Goal: Transaction & Acquisition: Purchase product/service

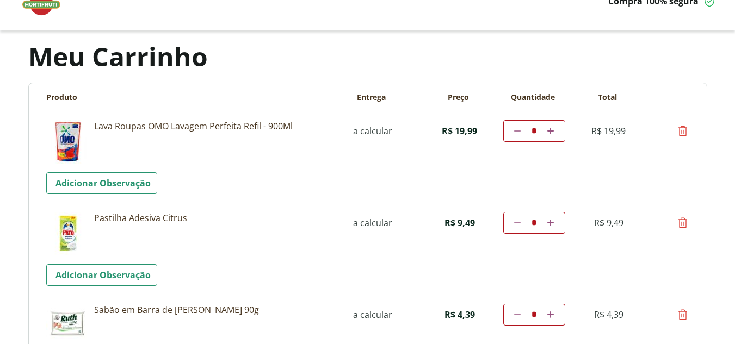
scroll to position [54, 0]
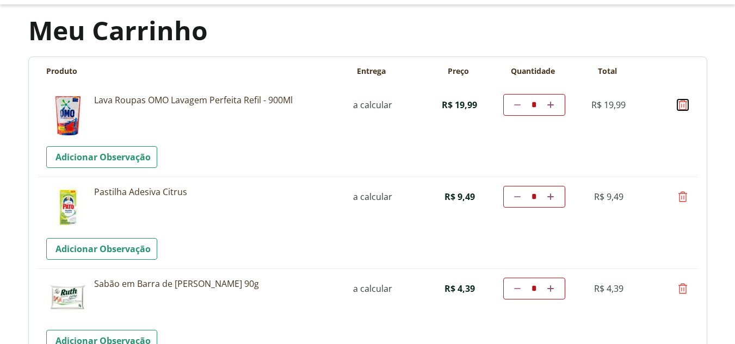
click at [685, 105] on icon at bounding box center [682, 104] width 13 height 13
type input "*"
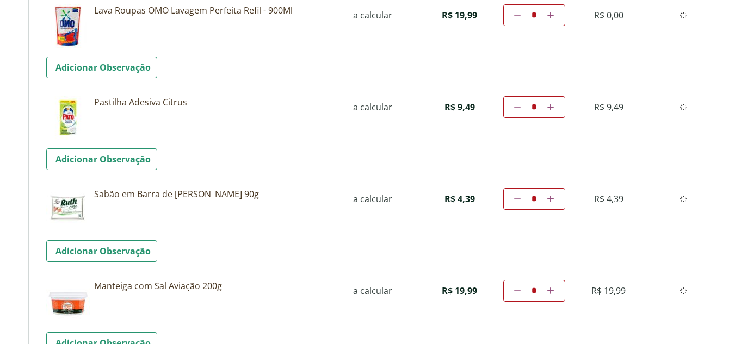
scroll to position [163, 0]
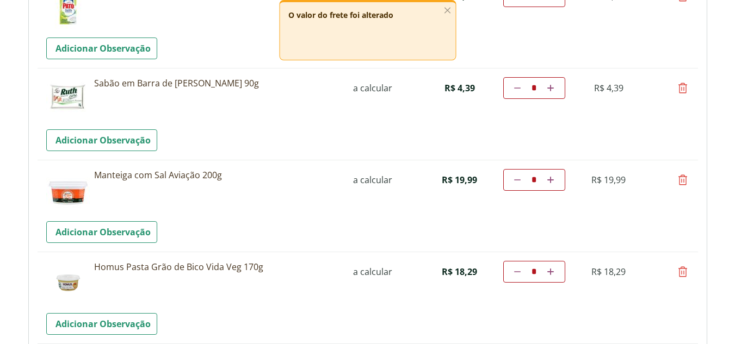
click at [680, 95] on td "remover Por favor, aguarde..." at bounding box center [682, 88] width 13 height 22
click at [680, 93] on icon at bounding box center [682, 88] width 13 height 13
type input "*"
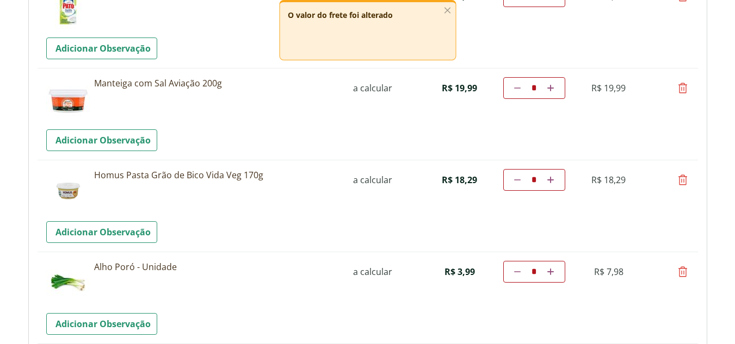
scroll to position [109, 0]
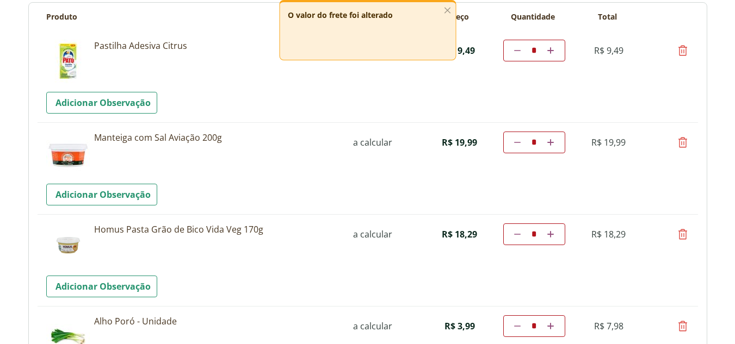
click at [685, 142] on icon at bounding box center [682, 142] width 13 height 13
type input "*"
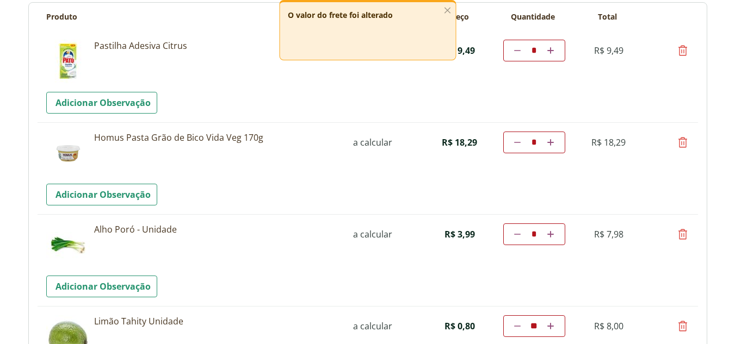
click at [685, 145] on icon at bounding box center [682, 142] width 13 height 13
type input "*"
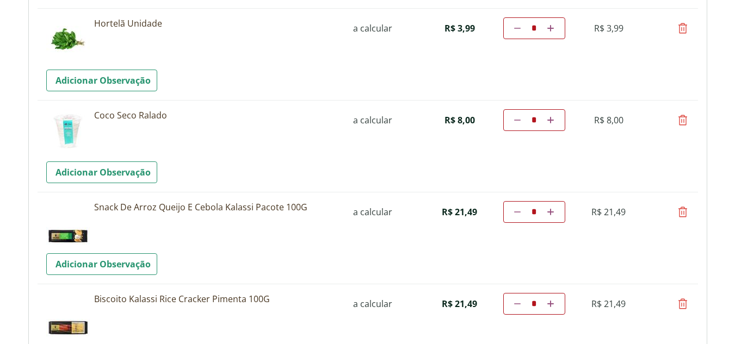
scroll to position [1196, 0]
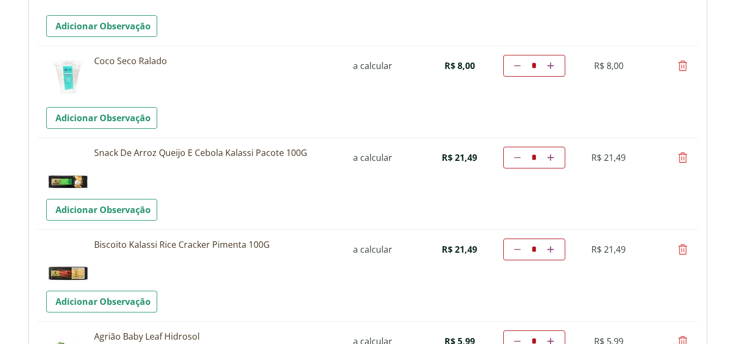
click at [685, 158] on icon at bounding box center [682, 157] width 13 height 13
type input "*"
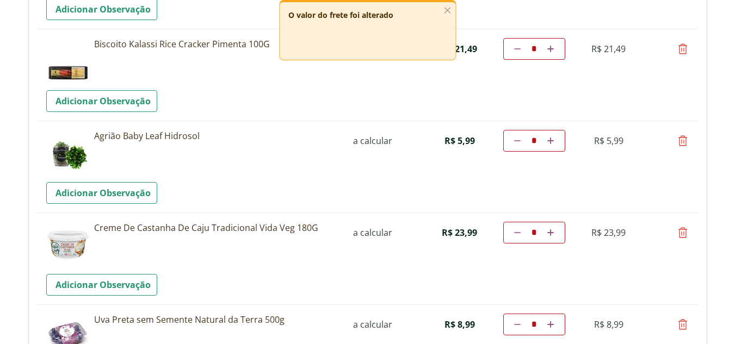
scroll to position [1359, 0]
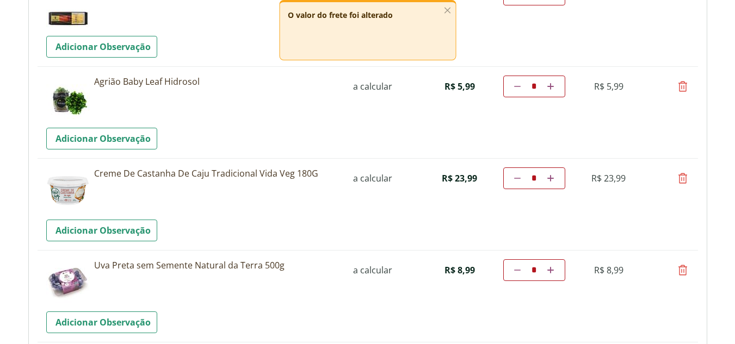
click at [681, 175] on icon at bounding box center [682, 178] width 13 height 13
type input "*"
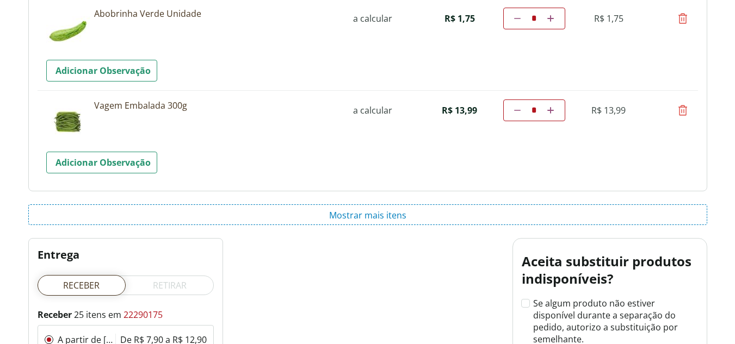
scroll to position [1794, 0]
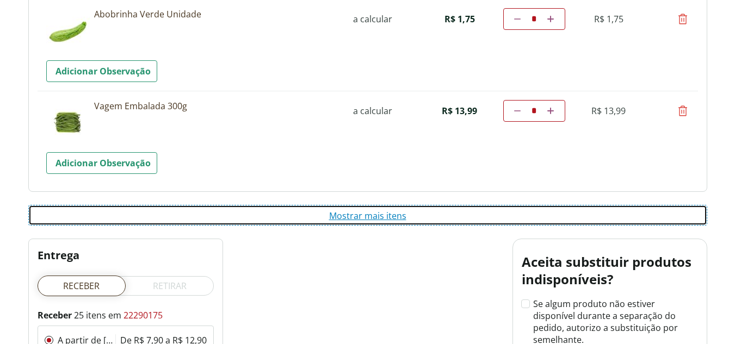
click at [383, 212] on button "Mostrar mais itens" at bounding box center [367, 215] width 679 height 21
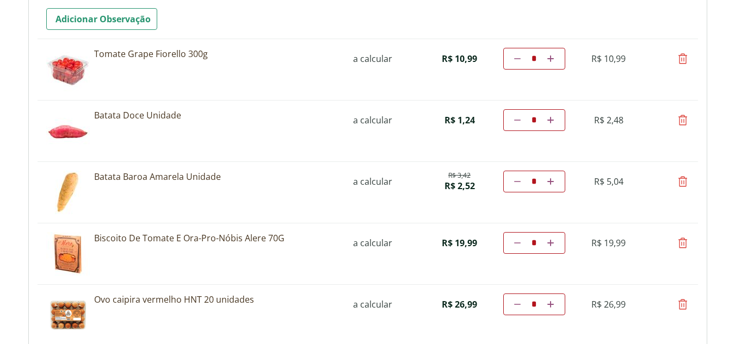
scroll to position [1957, 0]
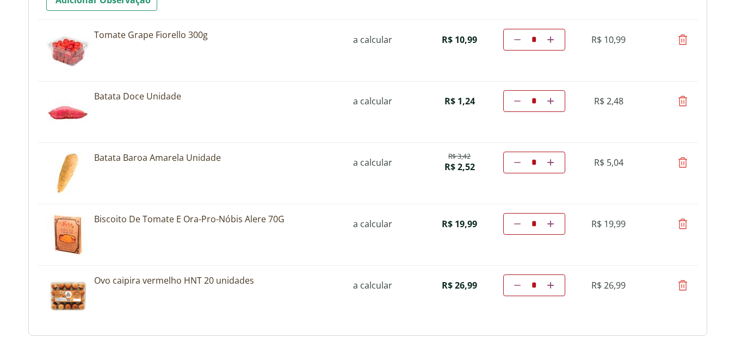
click at [552, 164] on icon at bounding box center [550, 162] width 7 height 7
type input "*"
click at [552, 163] on td "Diminuir a quantidade * Aumentar a quantidade" at bounding box center [534, 163] width 62 height 22
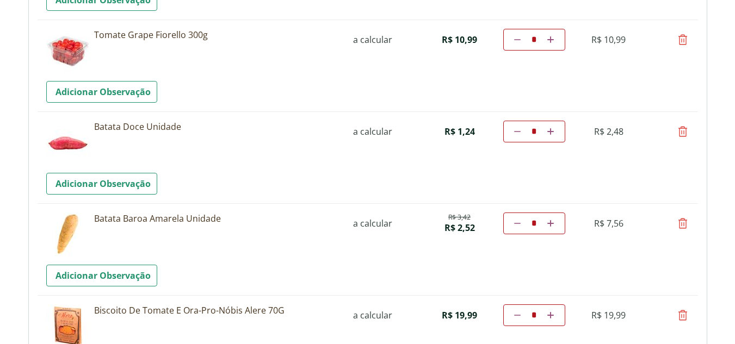
scroll to position [2012, 0]
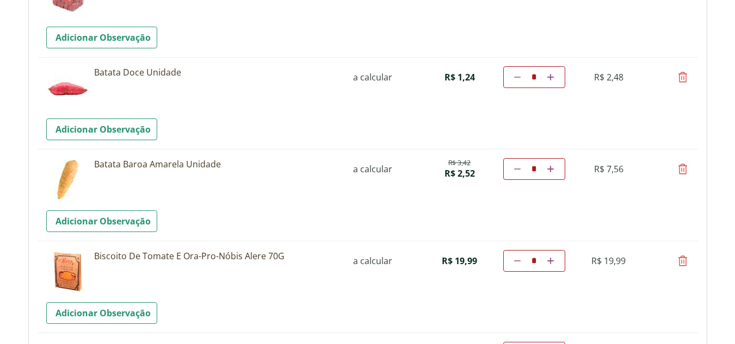
click at [548, 170] on icon at bounding box center [550, 169] width 7 height 7
type input "*"
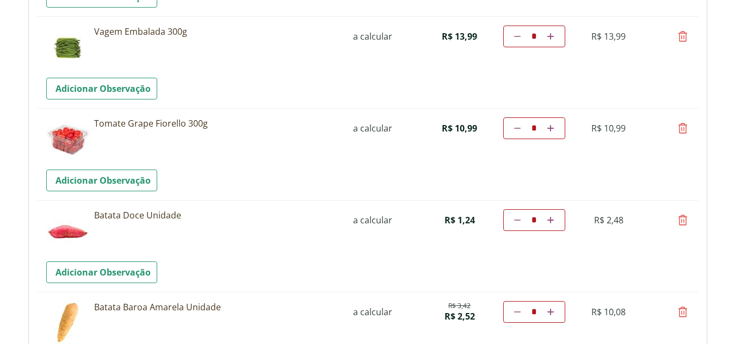
scroll to position [1894, 0]
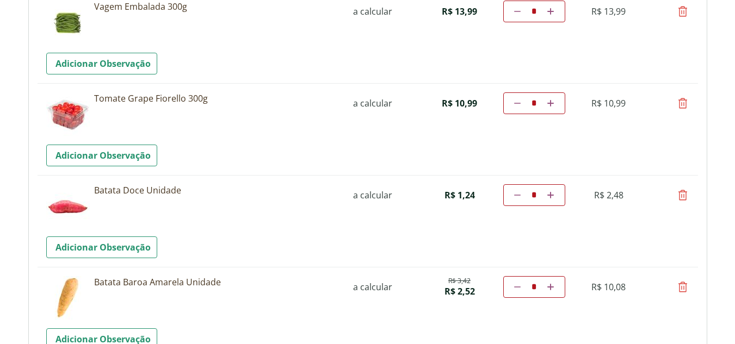
click at [680, 105] on icon at bounding box center [682, 103] width 13 height 13
type input "*"
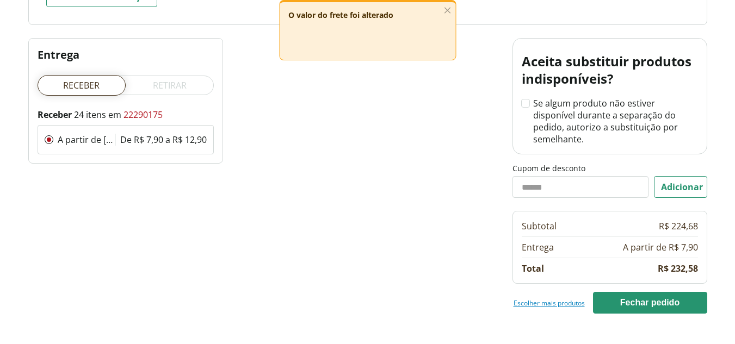
scroll to position [2377, 0]
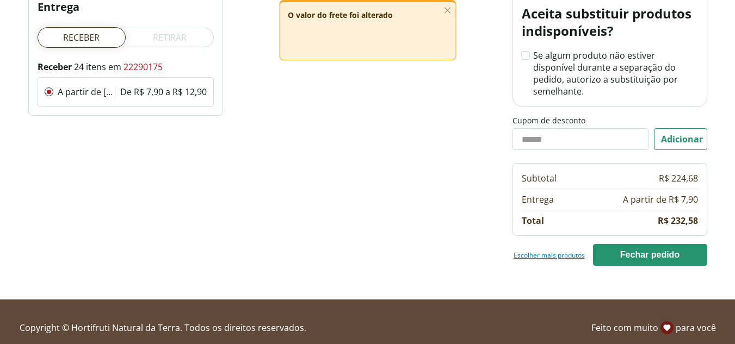
click at [564, 251] on link "Escolher mais produtos" at bounding box center [548, 255] width 71 height 9
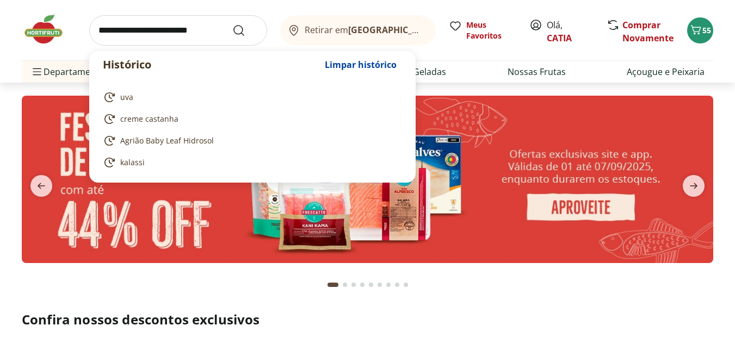
click at [191, 30] on input "search" at bounding box center [178, 30] width 178 height 30
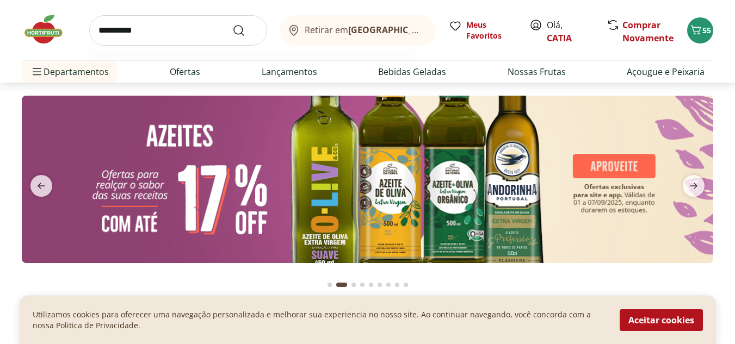
type input "**********"
type input "*"
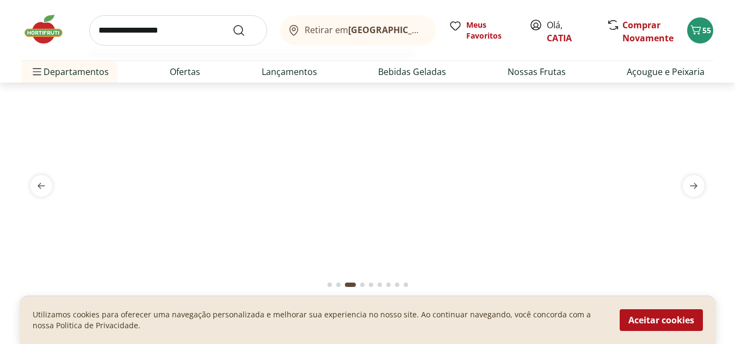
type input "**********"
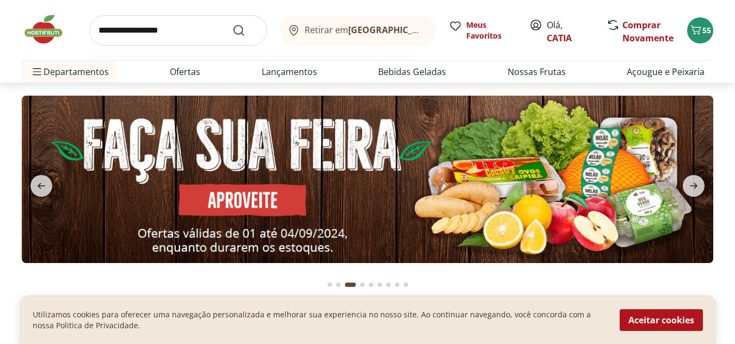
click at [232, 24] on button "Submit Search" at bounding box center [245, 30] width 26 height 13
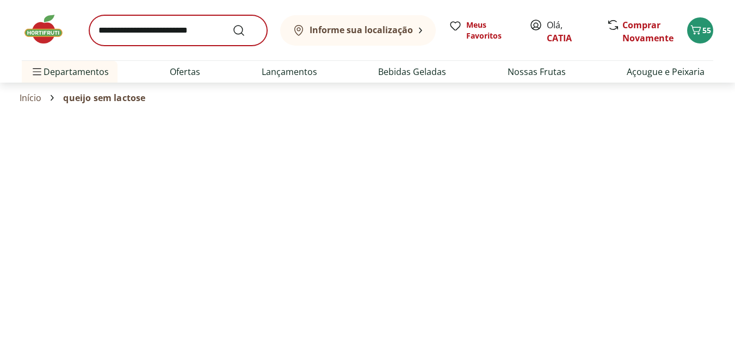
select select "**********"
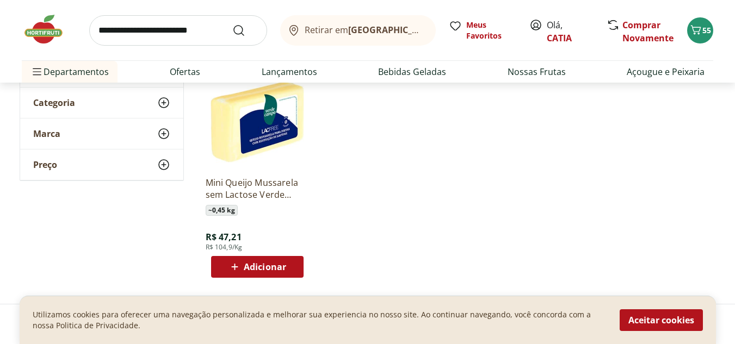
scroll to position [163, 0]
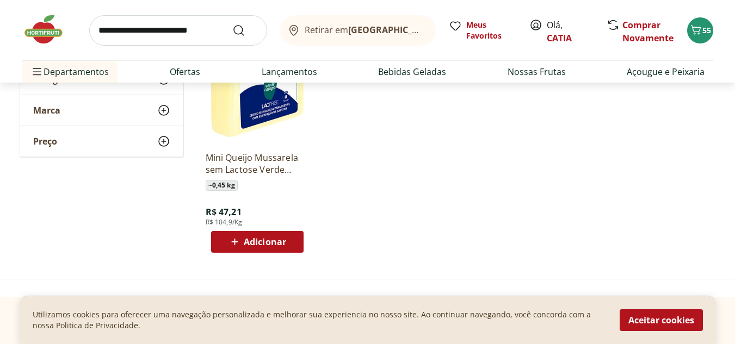
click at [641, 312] on button "Aceitar cookies" at bounding box center [660, 320] width 83 height 22
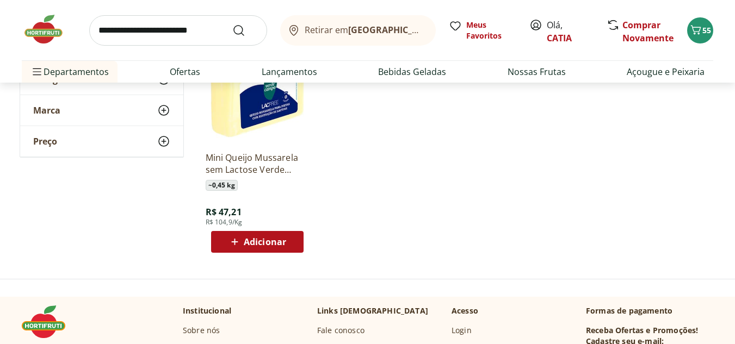
click at [279, 238] on span "Adicionar" at bounding box center [265, 242] width 42 height 9
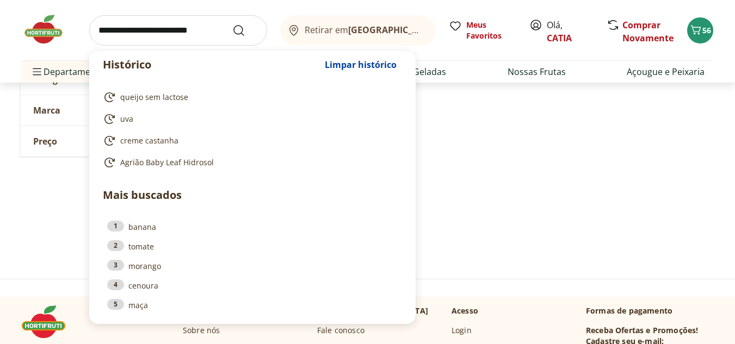
click at [175, 32] on input "search" at bounding box center [178, 30] width 178 height 30
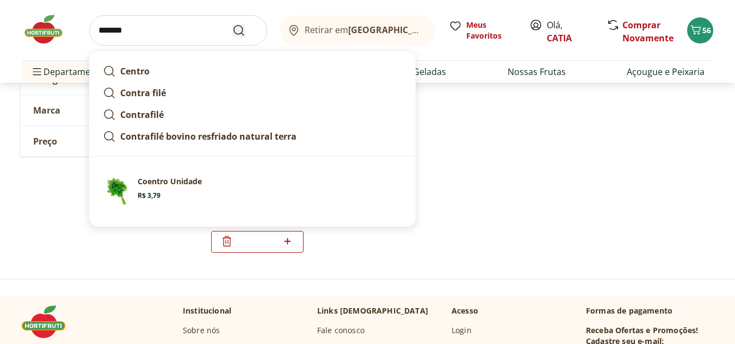
type input "*******"
click at [243, 32] on icon "Submit Search" at bounding box center [238, 30] width 13 height 13
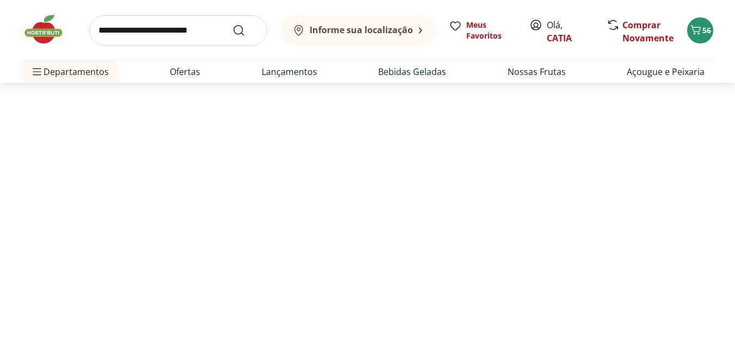
select select "**********"
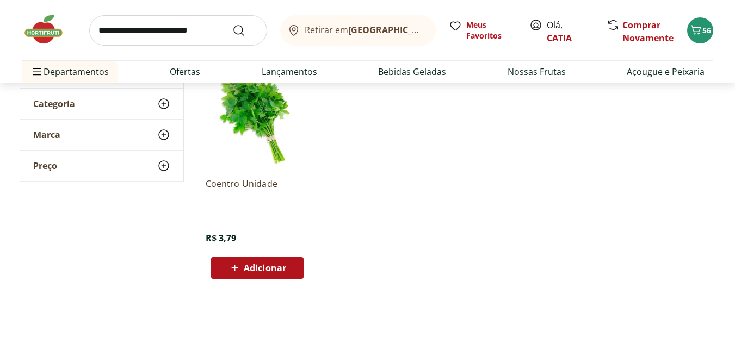
scroll to position [163, 0]
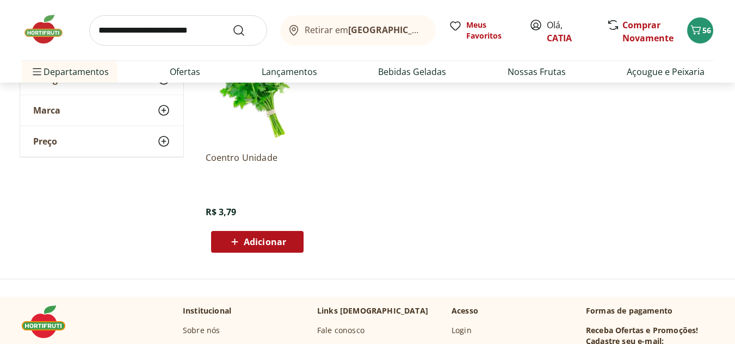
click at [256, 238] on span "Adicionar" at bounding box center [265, 242] width 42 height 9
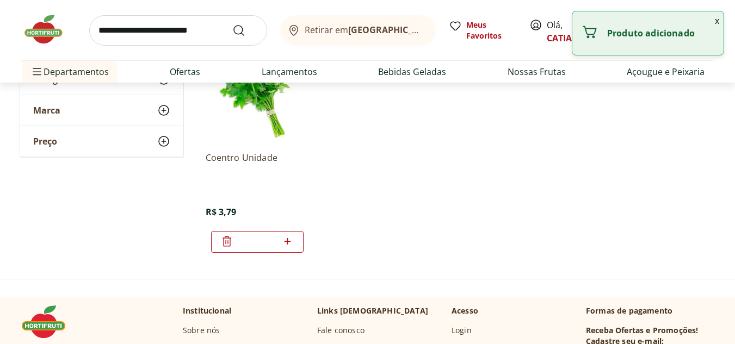
click at [194, 33] on input "search" at bounding box center [178, 30] width 178 height 30
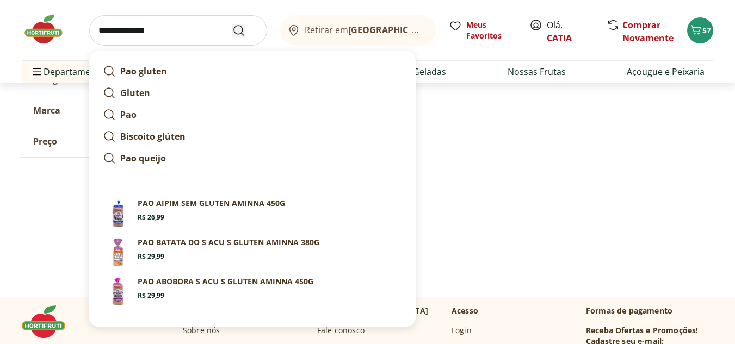
type input "**********"
click at [239, 28] on icon "Submit Search" at bounding box center [238, 30] width 13 height 13
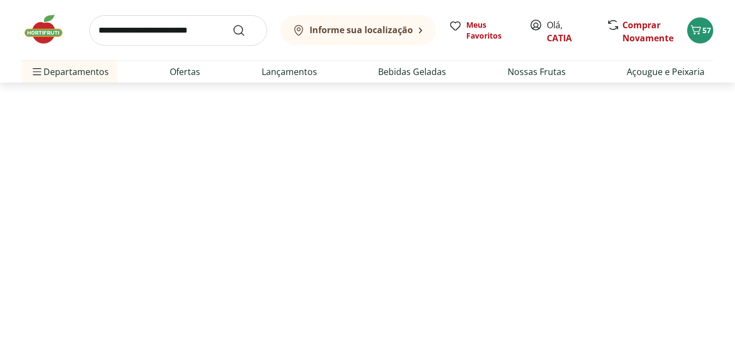
select select "**********"
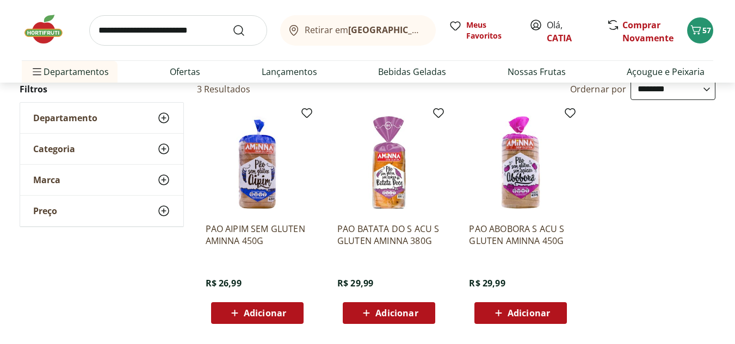
scroll to position [109, 0]
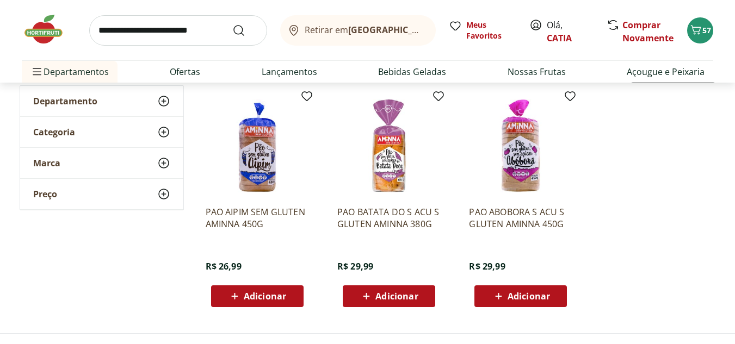
click at [212, 27] on input "search" at bounding box center [178, 30] width 178 height 30
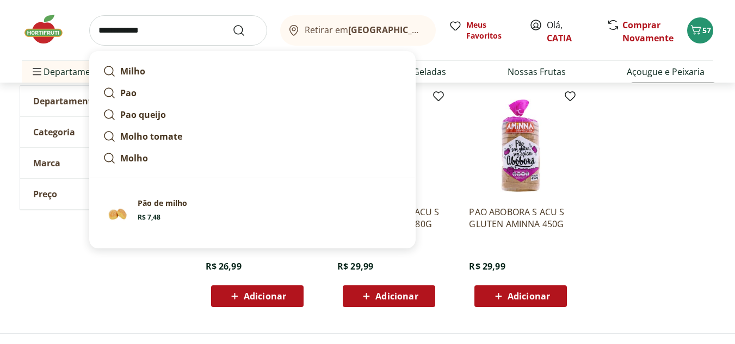
type input "**********"
click at [232, 24] on button "Submit Search" at bounding box center [245, 30] width 26 height 13
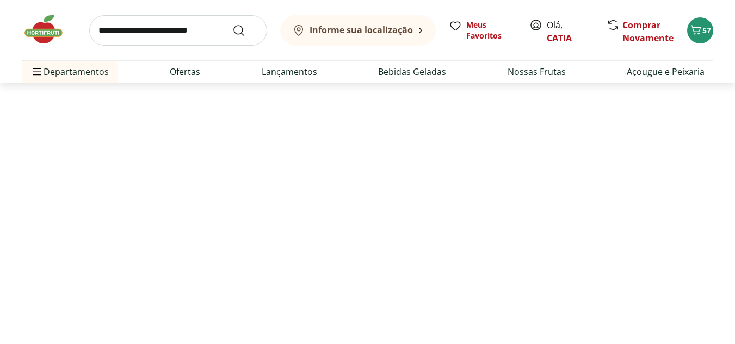
select select "**********"
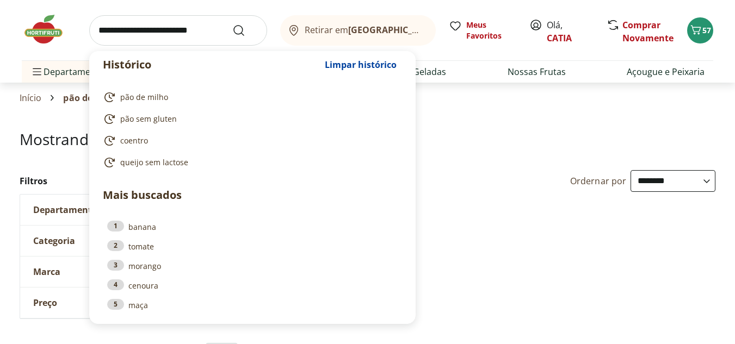
click at [202, 36] on input "search" at bounding box center [178, 30] width 178 height 30
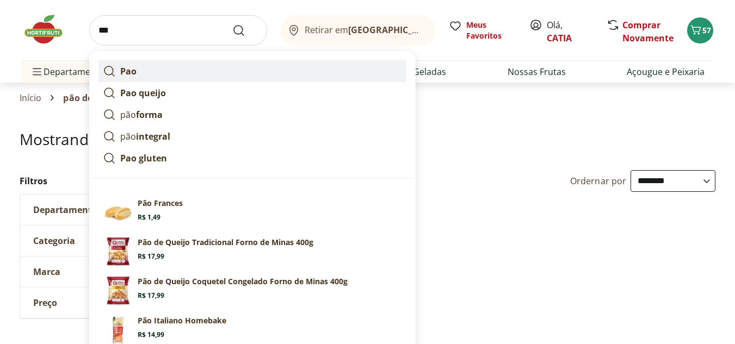
click at [156, 72] on link "Pao" at bounding box center [252, 71] width 308 height 22
type input "***"
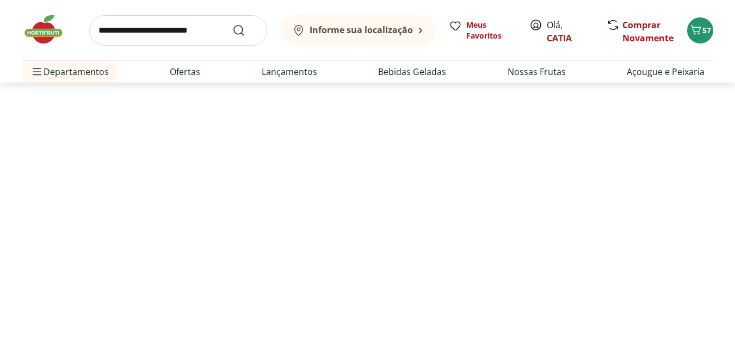
select select "**********"
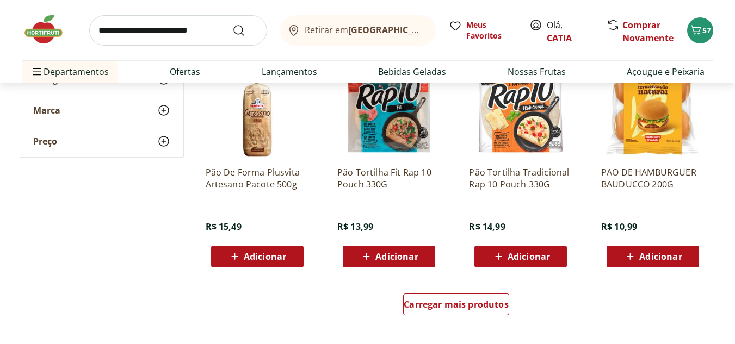
scroll to position [652, 0]
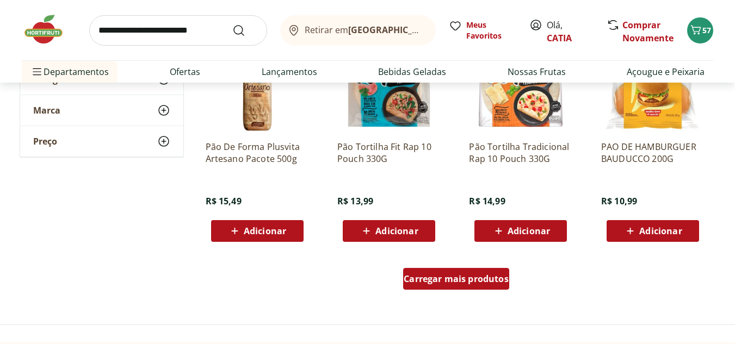
click at [438, 285] on div "Carregar mais produtos" at bounding box center [456, 279] width 106 height 22
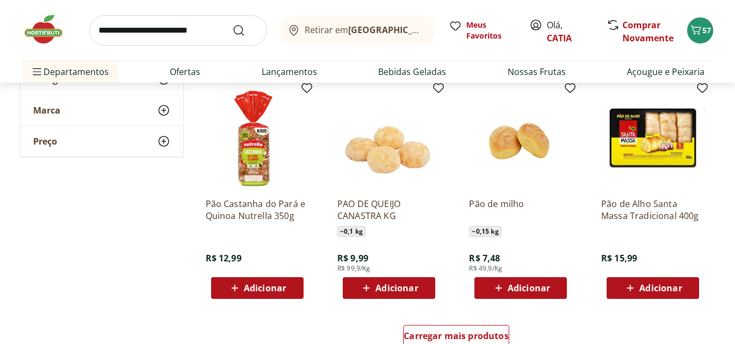
scroll to position [1305, 0]
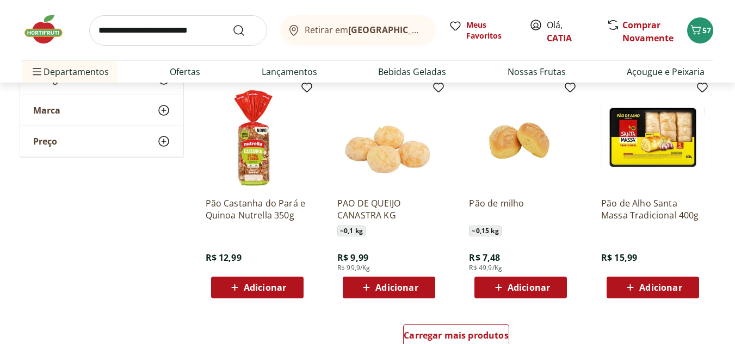
click at [261, 287] on span "Adicionar" at bounding box center [265, 287] width 42 height 9
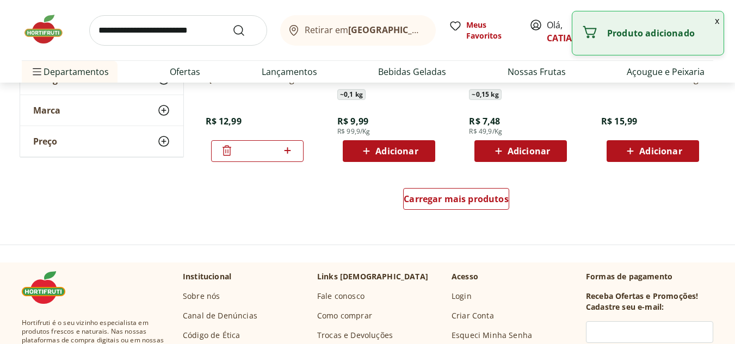
scroll to position [1468, 0]
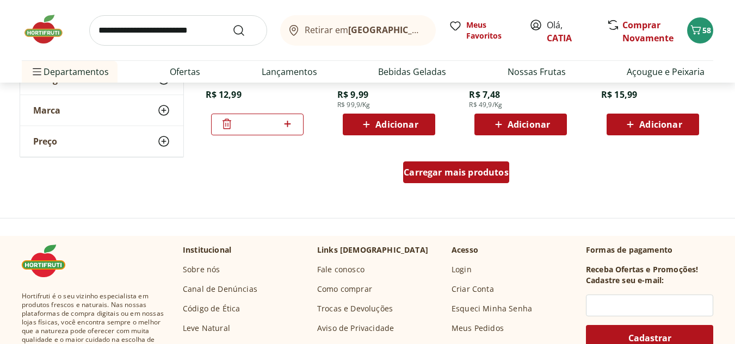
click at [460, 175] on span "Carregar mais produtos" at bounding box center [455, 172] width 105 height 9
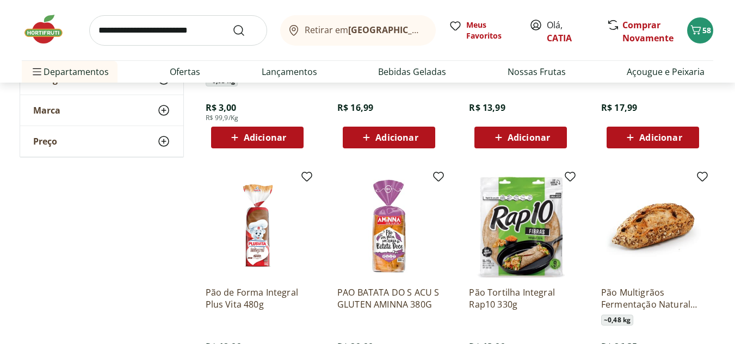
scroll to position [1740, 0]
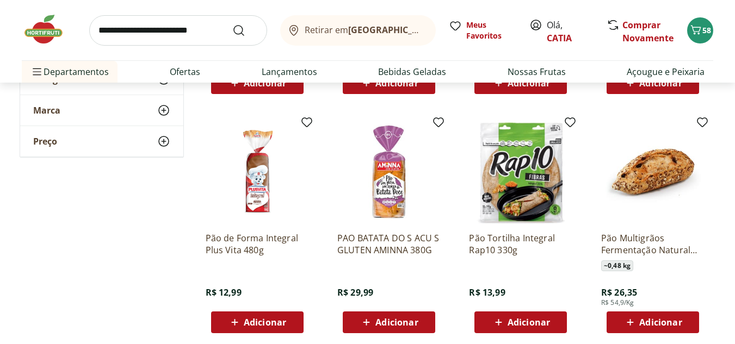
click at [499, 314] on div "Adicionar" at bounding box center [520, 323] width 75 height 20
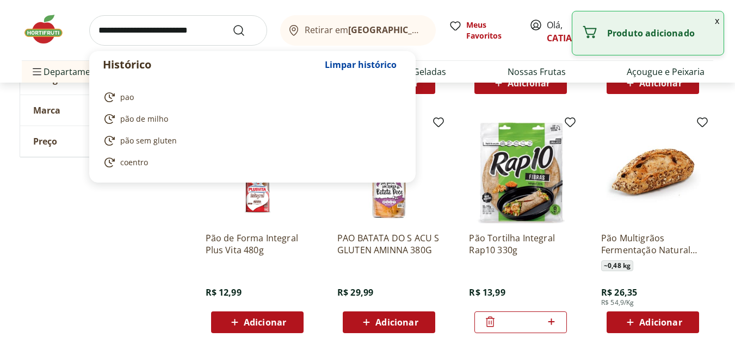
click at [191, 33] on input "search" at bounding box center [178, 30] width 178 height 30
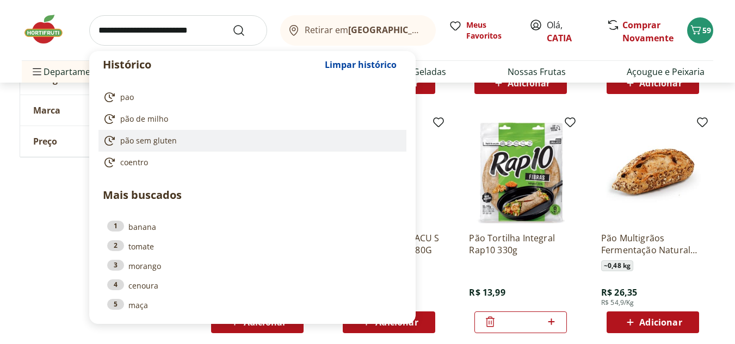
click at [167, 150] on li "pão sem gluten" at bounding box center [252, 141] width 308 height 22
click at [209, 142] on link "pão sem gluten" at bounding box center [250, 140] width 295 height 13
type input "**********"
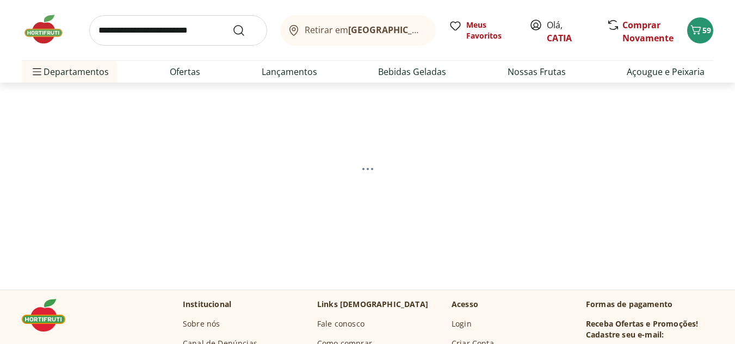
select select "**********"
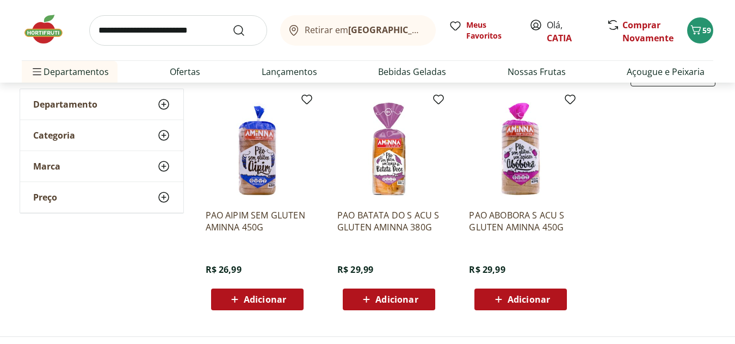
scroll to position [109, 0]
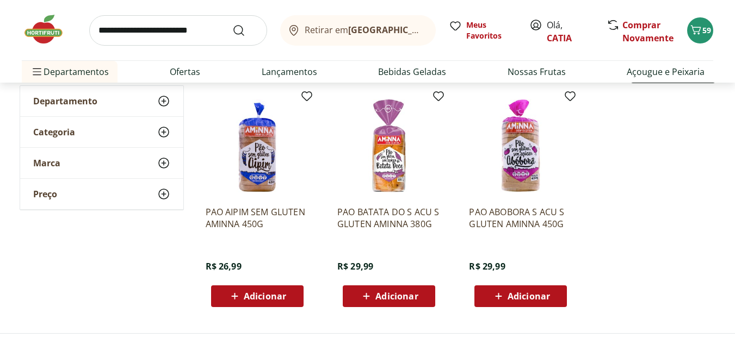
click at [370, 294] on icon at bounding box center [366, 296] width 14 height 13
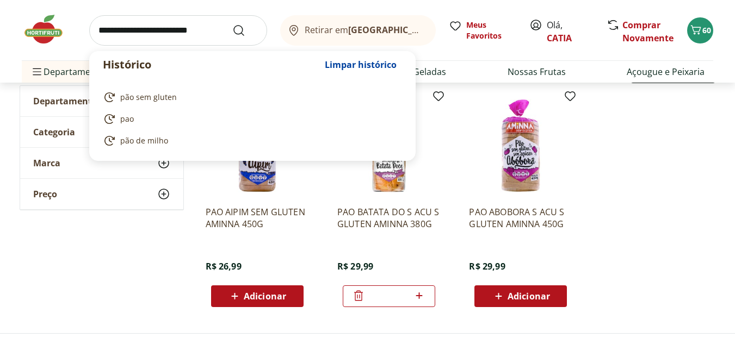
click at [212, 38] on input "search" at bounding box center [178, 30] width 178 height 30
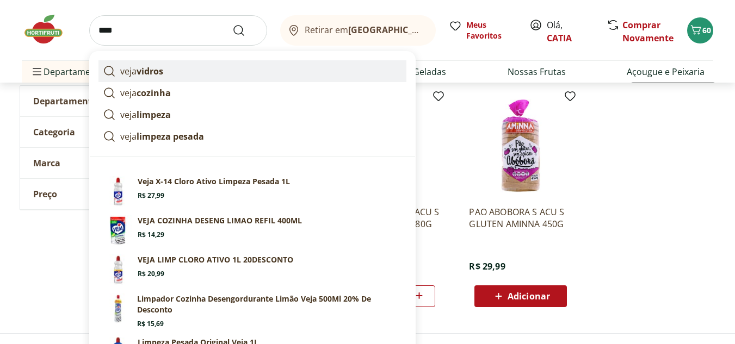
scroll to position [163, 0]
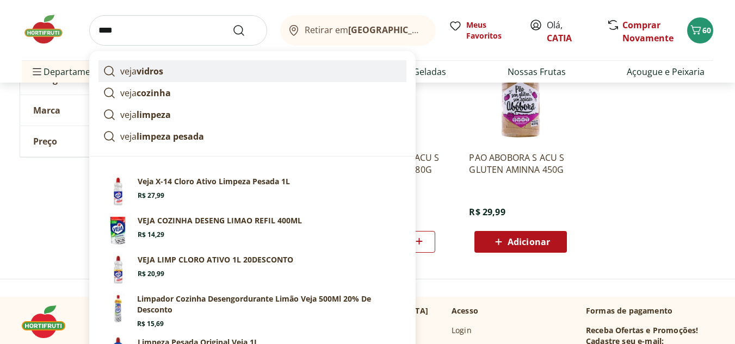
type input "****"
click at [232, 24] on button "Submit Search" at bounding box center [245, 30] width 26 height 13
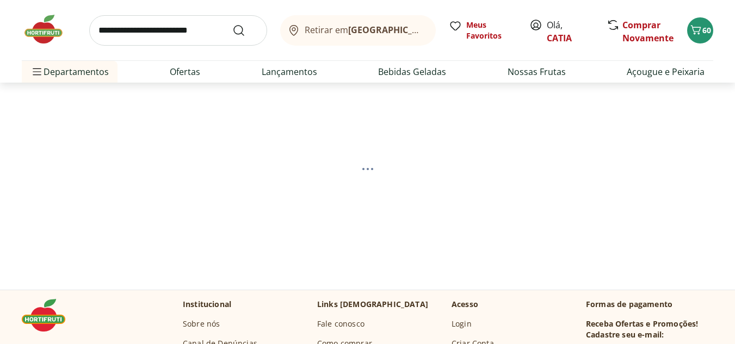
select select "**********"
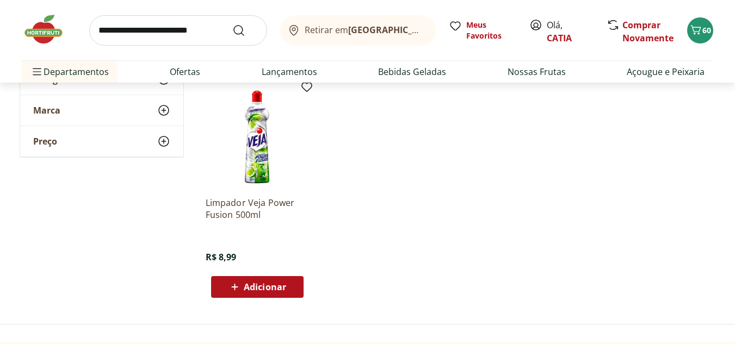
scroll to position [598, 0]
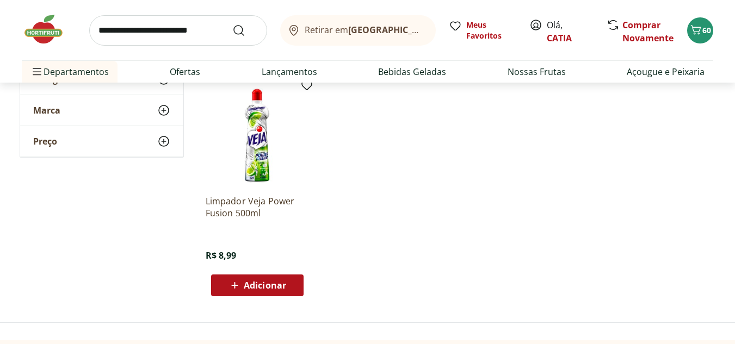
click at [261, 288] on span "Adicionar" at bounding box center [265, 285] width 42 height 9
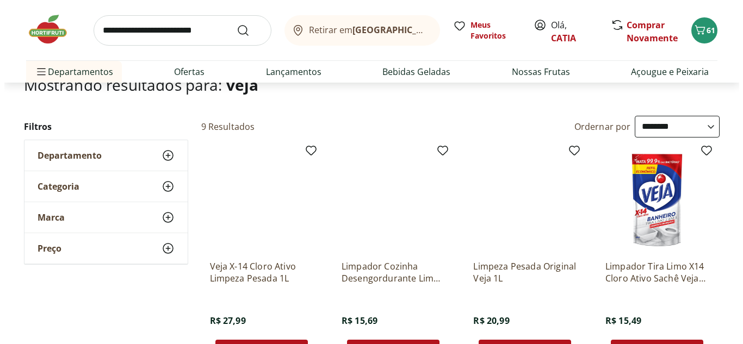
scroll to position [0, 0]
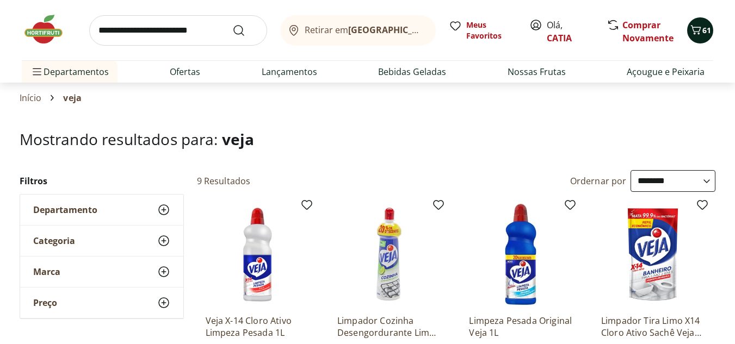
click at [692, 31] on icon "Carrinho" at bounding box center [695, 29] width 13 height 13
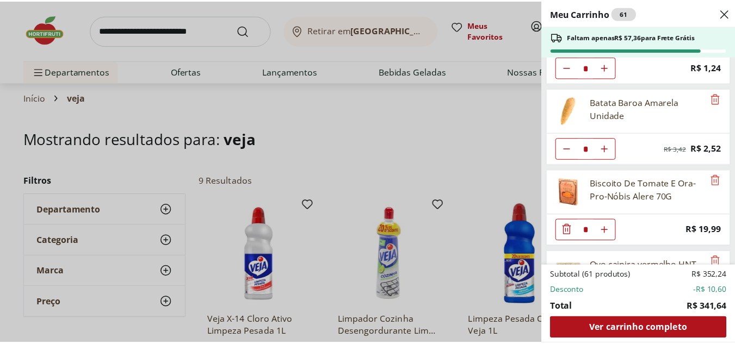
scroll to position [2242, 0]
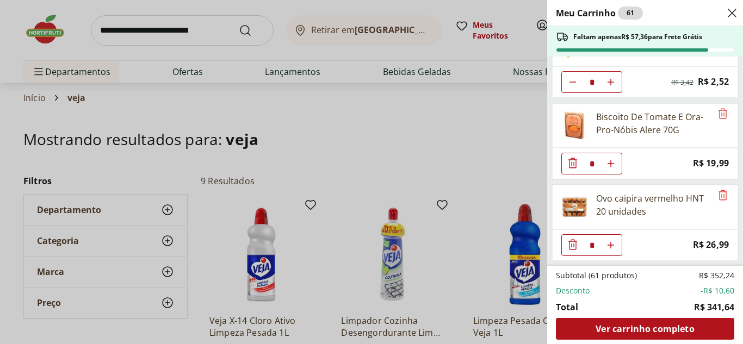
click at [414, 111] on div "Meu Carrinho 61 Faltam apenas R$ 57,36 para Frete Grátis Mini Queijo Mussarela …" at bounding box center [371, 172] width 743 height 344
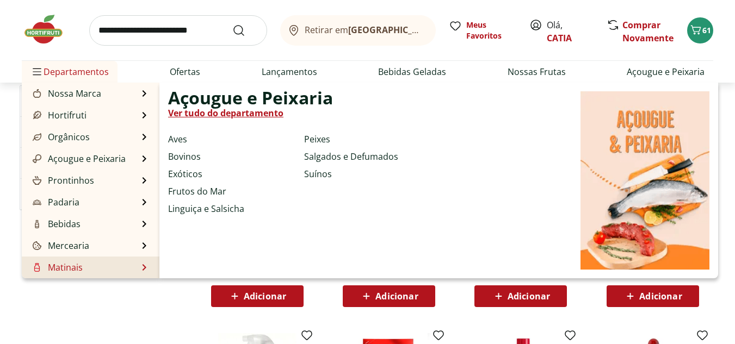
scroll to position [54, 0]
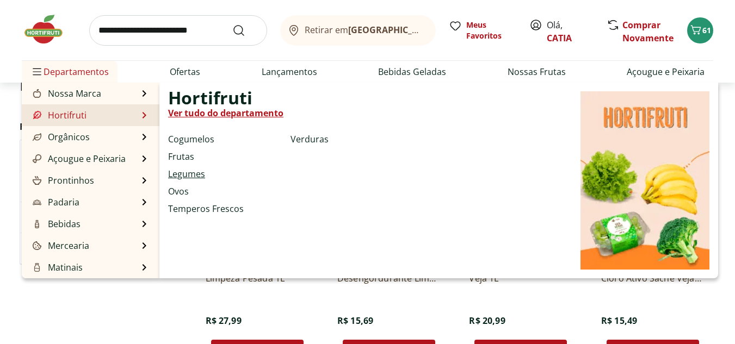
click at [182, 174] on link "Legumes" at bounding box center [186, 173] width 37 height 13
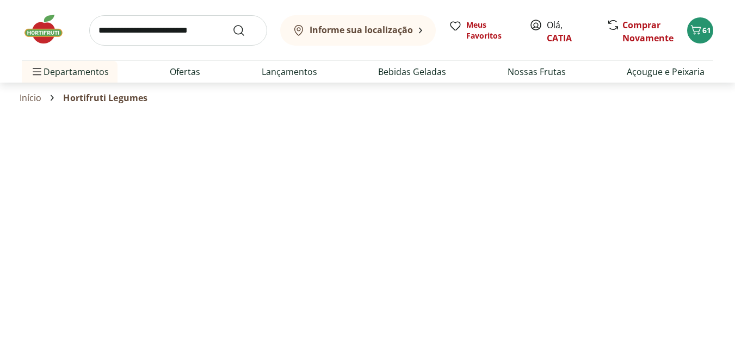
select select "**********"
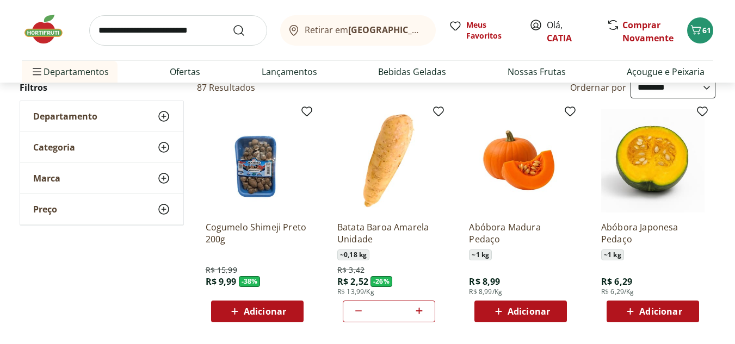
scroll to position [54, 0]
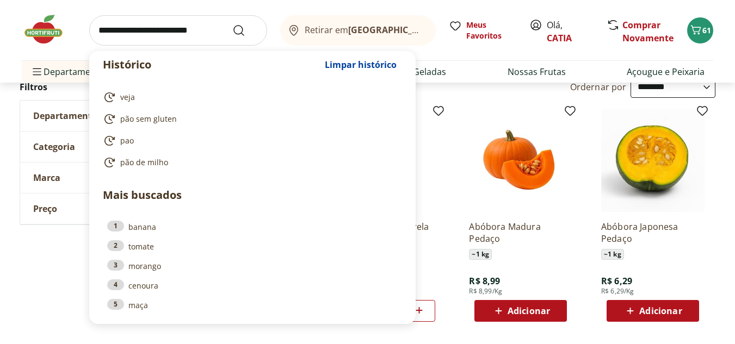
click at [191, 28] on input "search" at bounding box center [178, 30] width 178 height 30
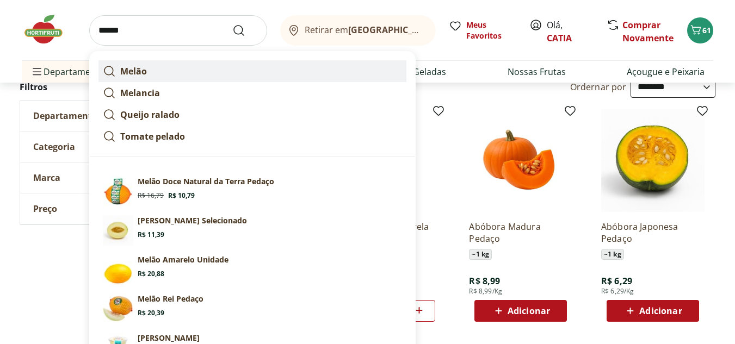
type input "******"
click at [232, 24] on button "Submit Search" at bounding box center [245, 30] width 26 height 13
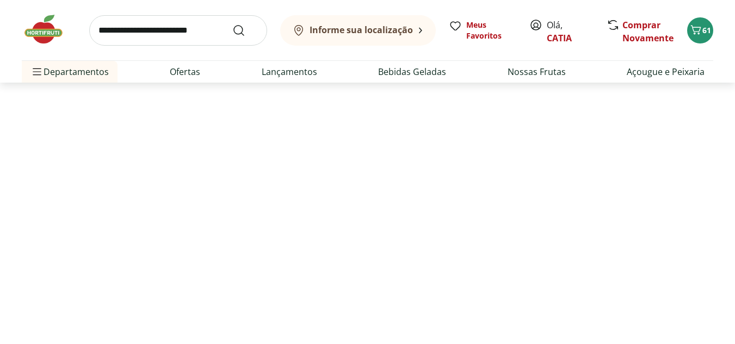
select select "**********"
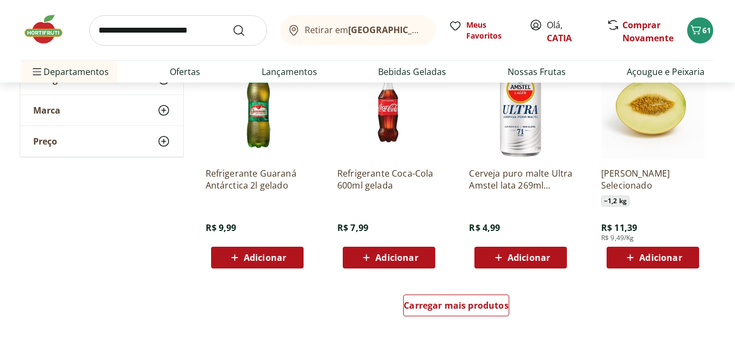
scroll to position [652, 0]
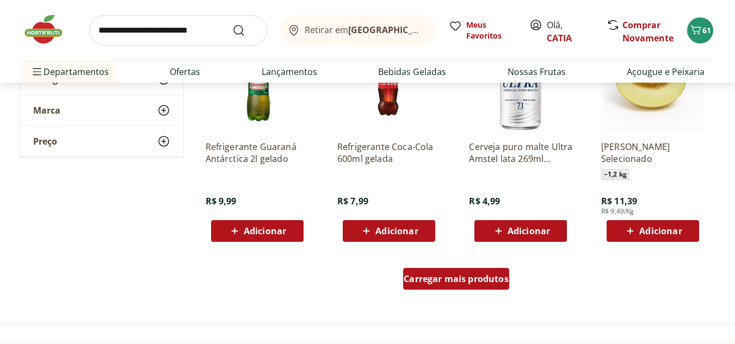
click at [460, 286] on div "Carregar mais produtos" at bounding box center [456, 279] width 106 height 22
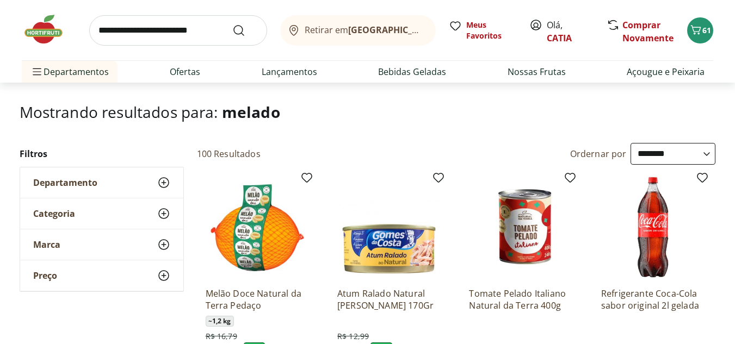
scroll to position [0, 0]
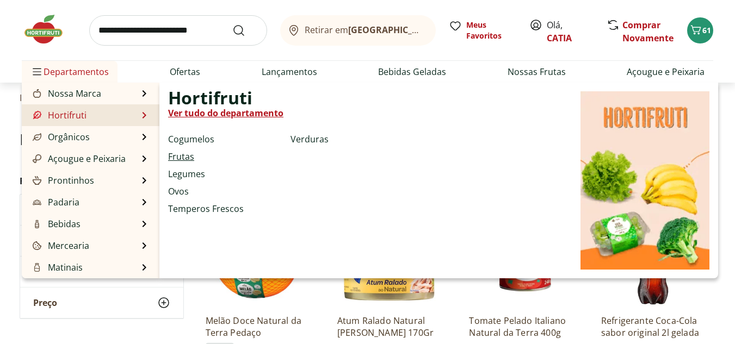
click at [189, 155] on link "Frutas" at bounding box center [181, 156] width 26 height 13
select select "**********"
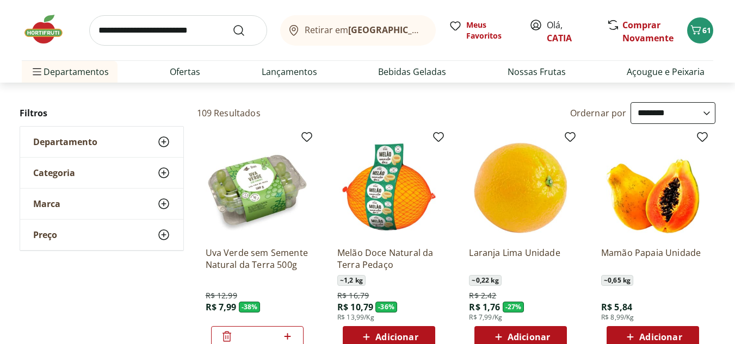
scroll to position [109, 0]
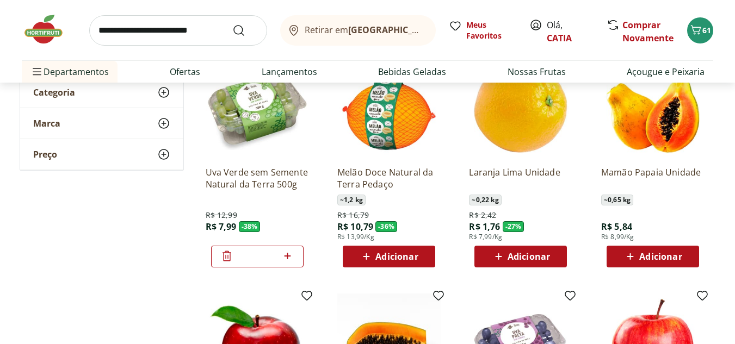
click at [374, 259] on span "Adicionar" at bounding box center [388, 256] width 58 height 13
click at [673, 261] on span "Adicionar" at bounding box center [660, 256] width 42 height 9
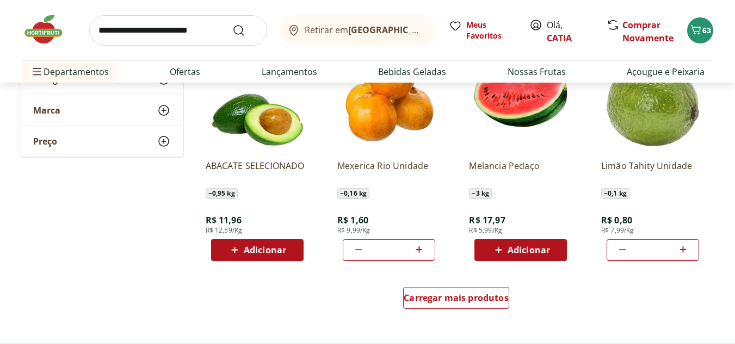
scroll to position [598, 0]
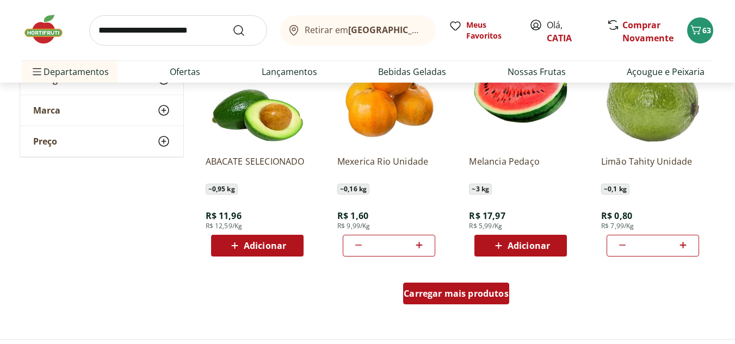
click at [463, 289] on span "Carregar mais produtos" at bounding box center [455, 293] width 105 height 9
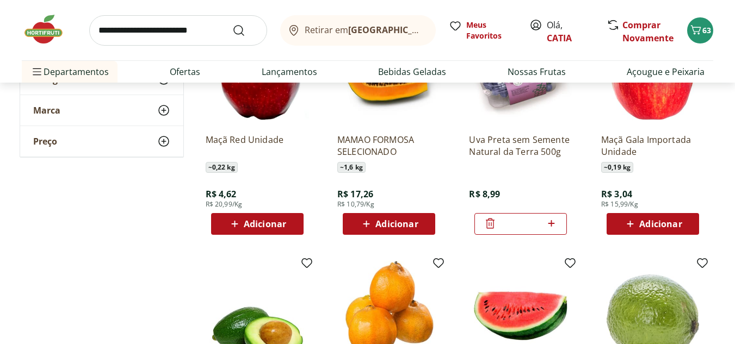
scroll to position [326, 0]
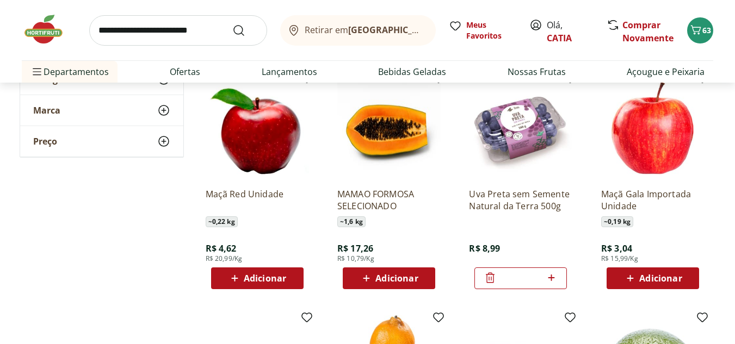
click at [638, 285] on span "Adicionar" at bounding box center [652, 278] width 58 height 13
click at [682, 285] on span at bounding box center [683, 278] width 14 height 14
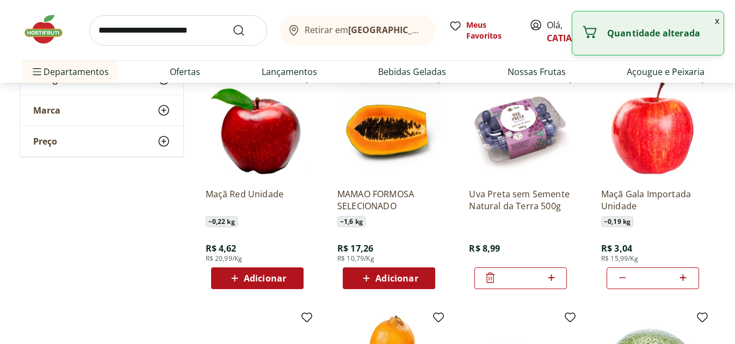
click at [682, 285] on span at bounding box center [683, 278] width 14 height 14
type input "*"
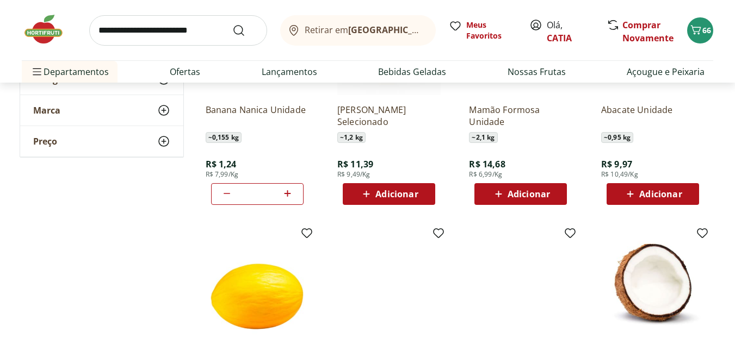
scroll to position [1087, 0]
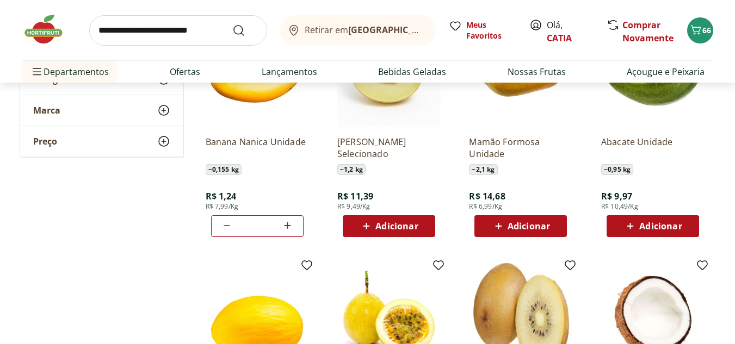
click at [650, 229] on span "Adicionar" at bounding box center [660, 226] width 42 height 9
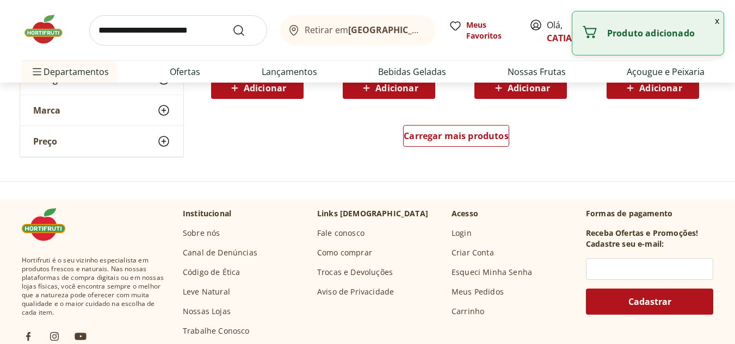
scroll to position [1468, 0]
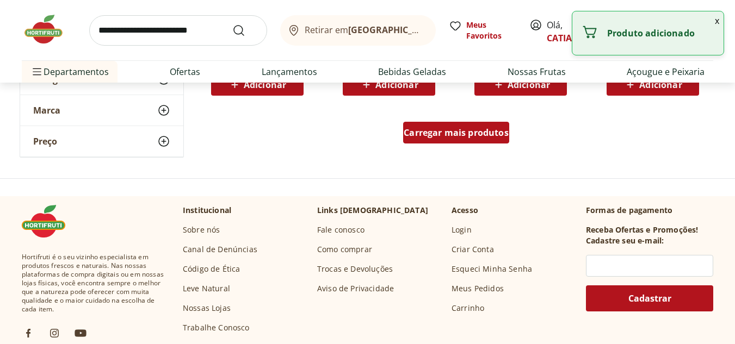
click at [494, 137] on span "Carregar mais produtos" at bounding box center [455, 132] width 105 height 9
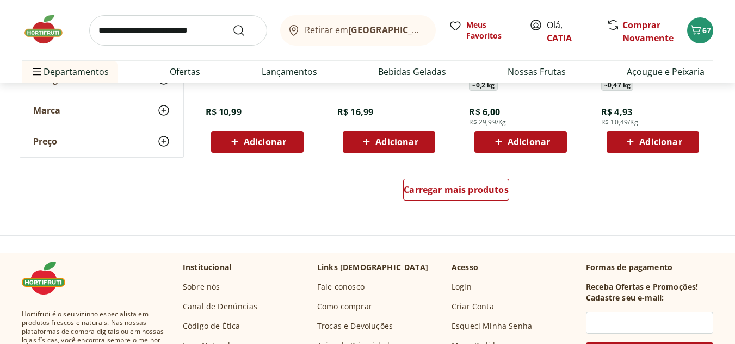
scroll to position [2121, 0]
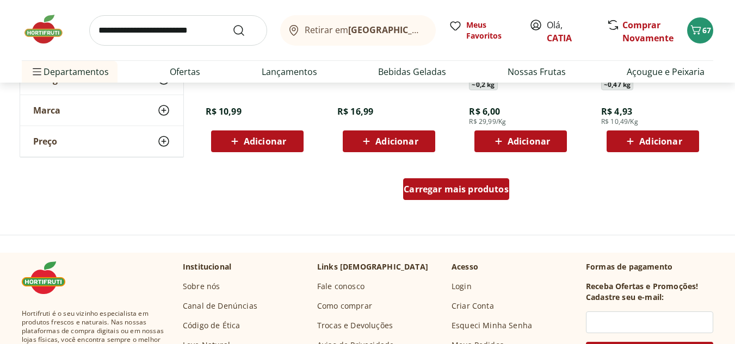
click at [483, 191] on span "Carregar mais produtos" at bounding box center [455, 189] width 105 height 9
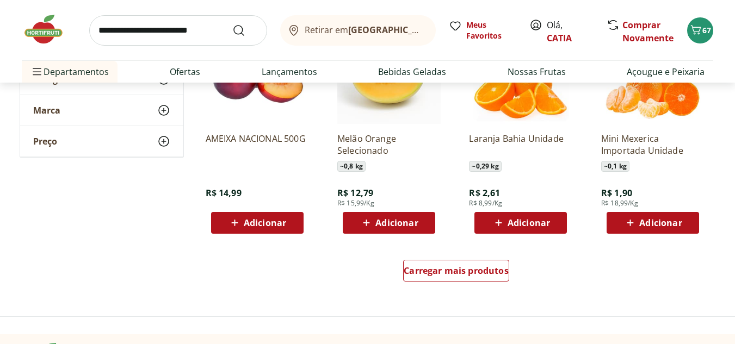
scroll to position [2773, 0]
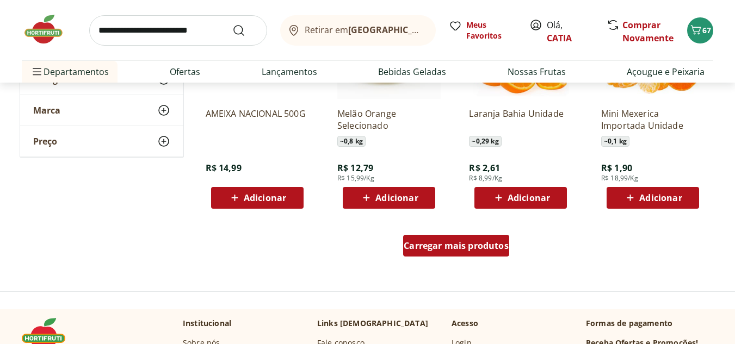
click at [473, 243] on span "Carregar mais produtos" at bounding box center [455, 245] width 105 height 9
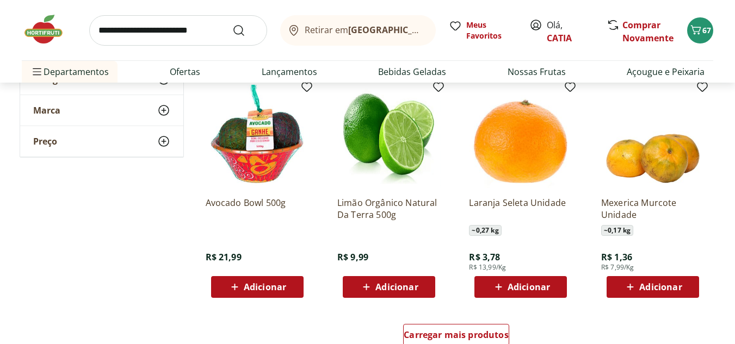
scroll to position [3426, 0]
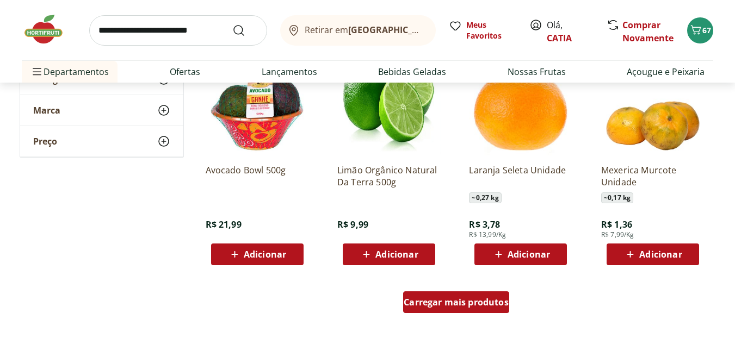
click at [461, 300] on span "Carregar mais produtos" at bounding box center [455, 302] width 105 height 9
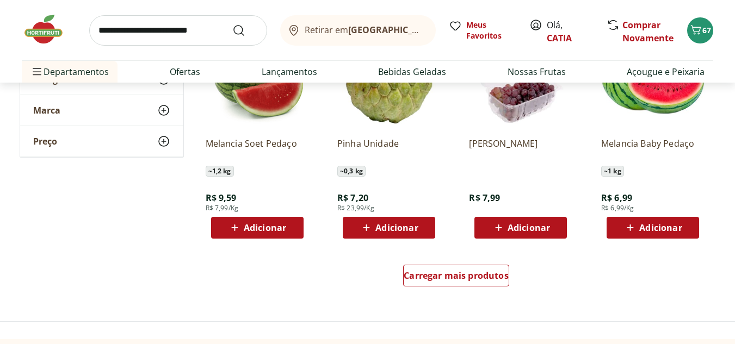
scroll to position [4187, 0]
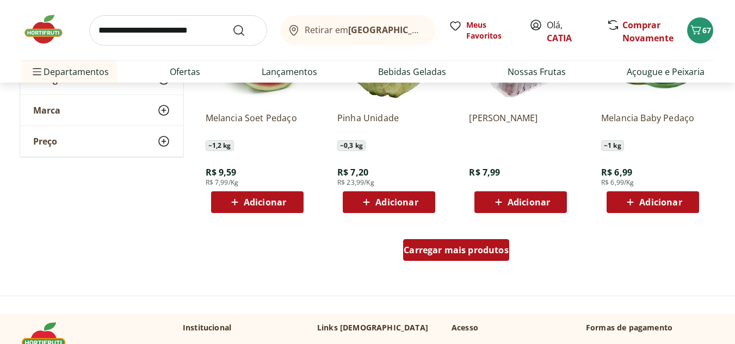
click at [465, 251] on span "Carregar mais produtos" at bounding box center [455, 250] width 105 height 9
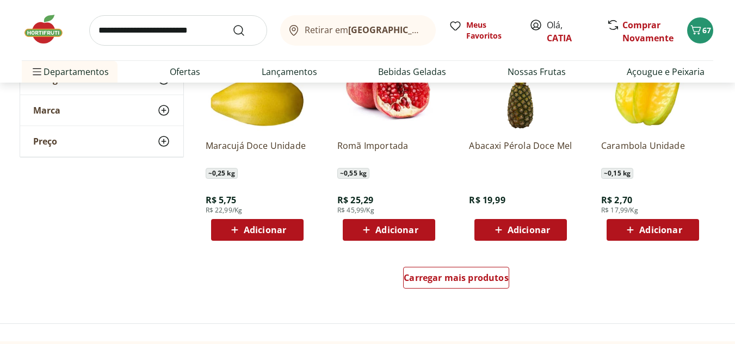
scroll to position [4894, 0]
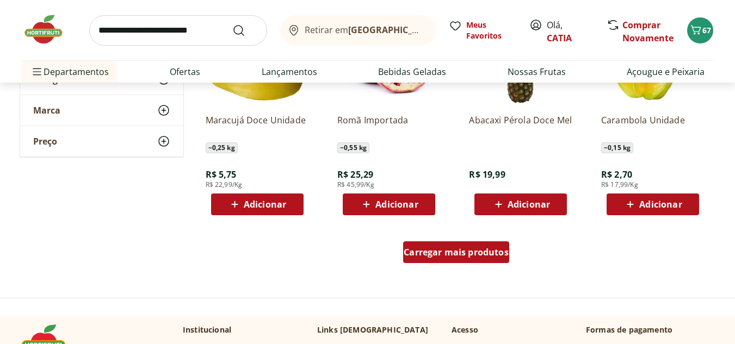
click at [469, 260] on div "Carregar mais produtos" at bounding box center [456, 252] width 106 height 22
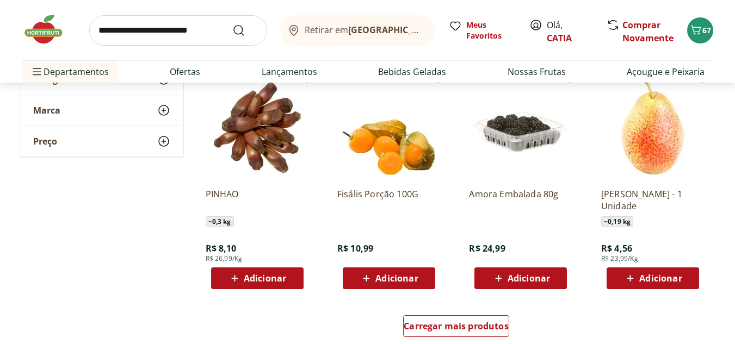
scroll to position [5546, 0]
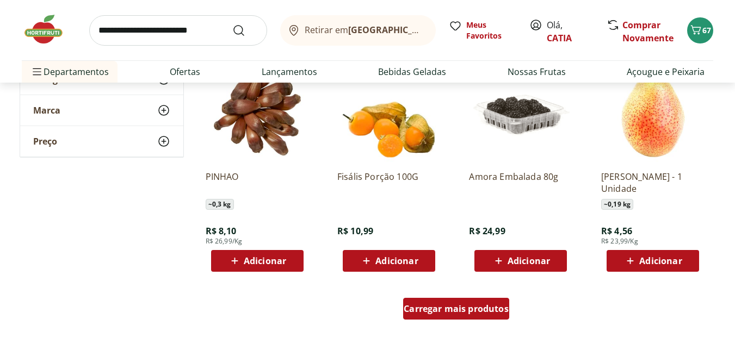
click at [458, 306] on span "Carregar mais produtos" at bounding box center [455, 308] width 105 height 9
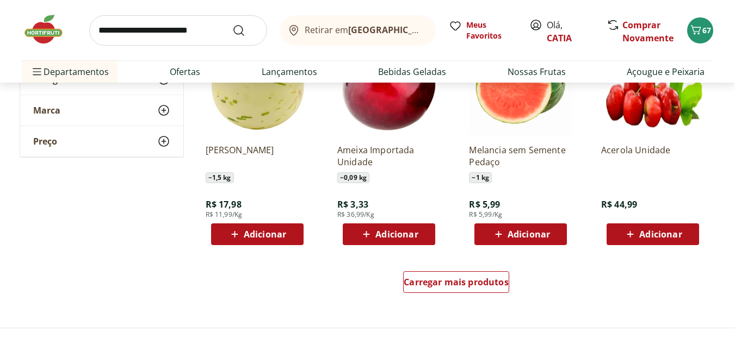
scroll to position [6307, 0]
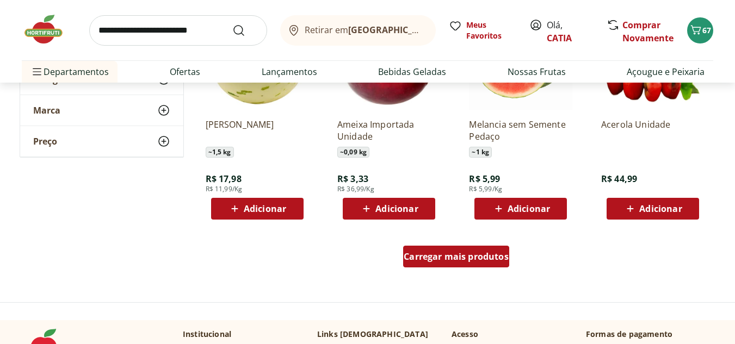
click at [464, 263] on div "Carregar mais produtos" at bounding box center [456, 257] width 106 height 22
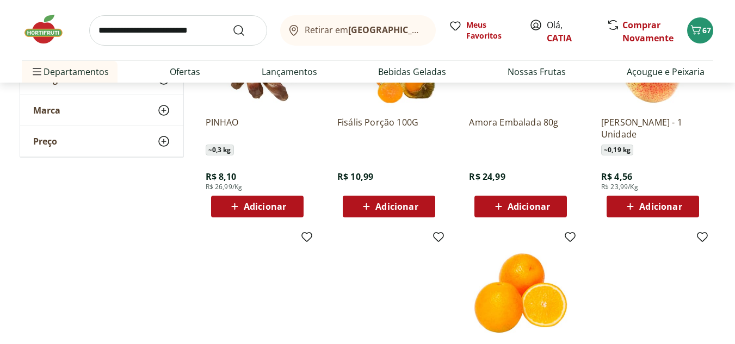
scroll to position [5546, 0]
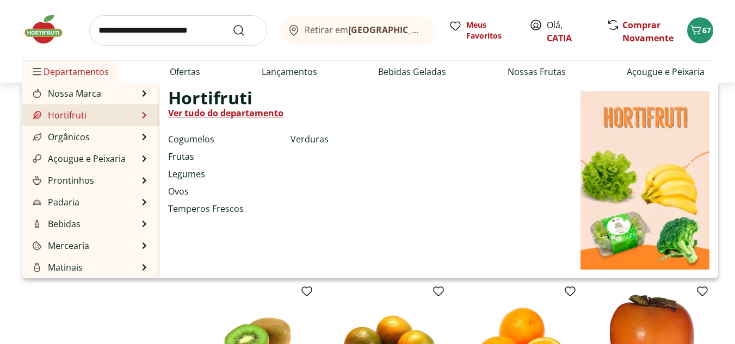
click at [184, 172] on link "Legumes" at bounding box center [186, 173] width 37 height 13
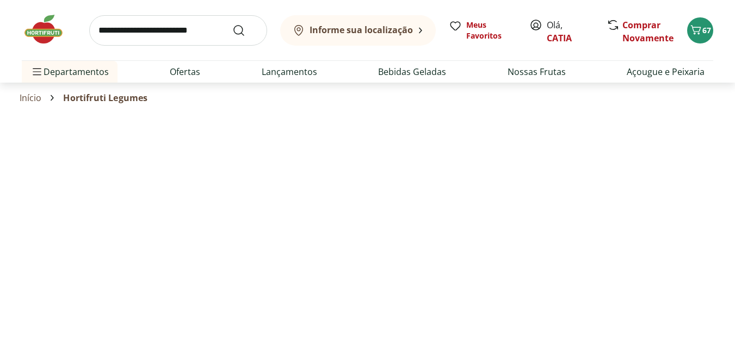
select select "**********"
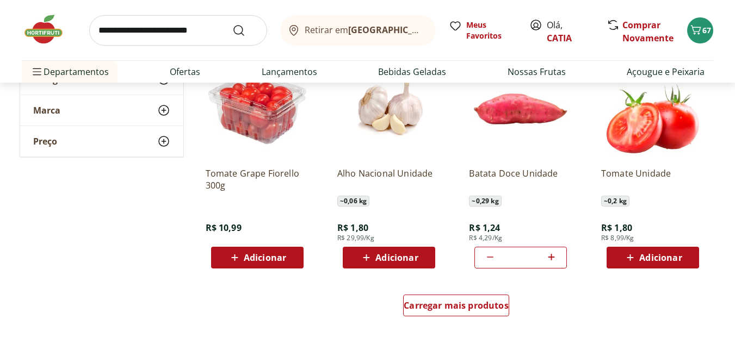
scroll to position [598, 0]
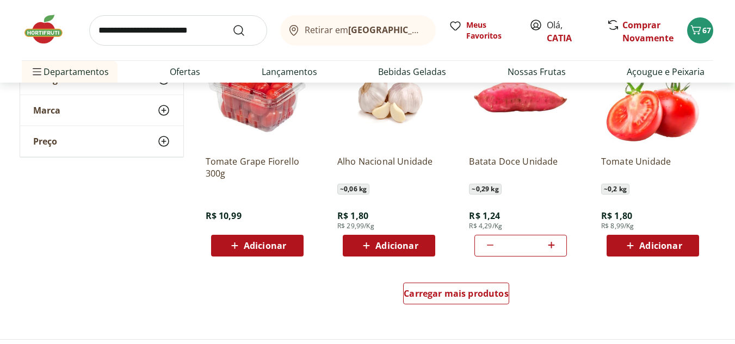
click at [642, 248] on span "Adicionar" at bounding box center [660, 245] width 42 height 9
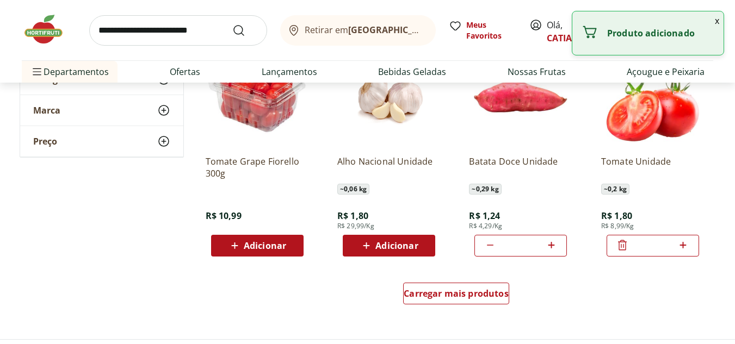
click at [680, 244] on icon at bounding box center [683, 245] width 14 height 13
type input "*"
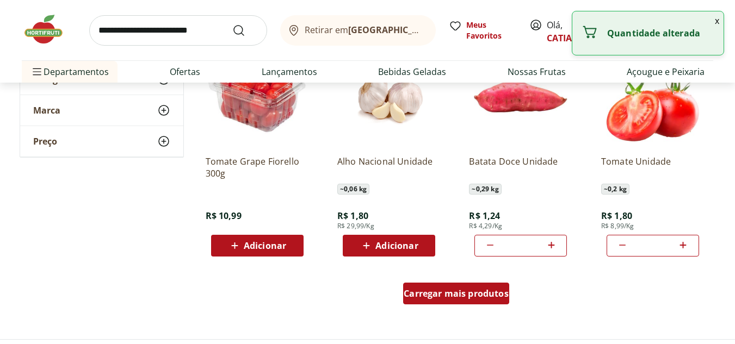
click at [467, 284] on div "Carregar mais produtos" at bounding box center [456, 294] width 106 height 22
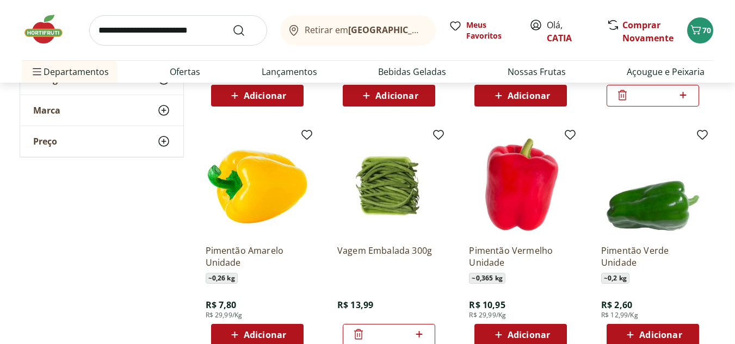
scroll to position [1033, 0]
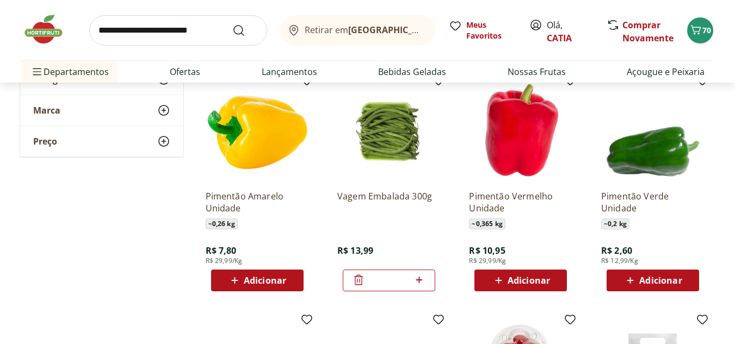
click at [276, 272] on div "Adicionar" at bounding box center [257, 281] width 75 height 20
click at [510, 285] on span "Adicionar" at bounding box center [528, 280] width 42 height 9
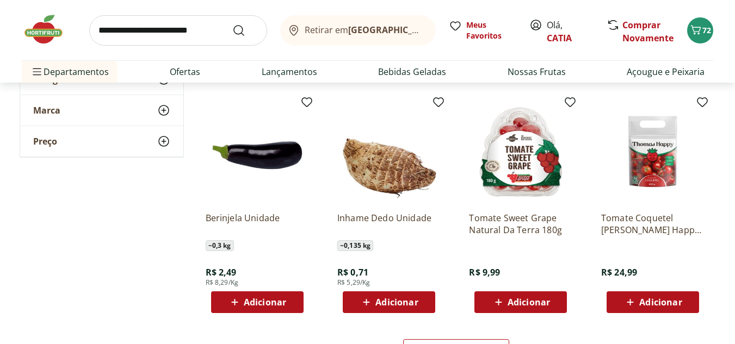
scroll to position [1305, 0]
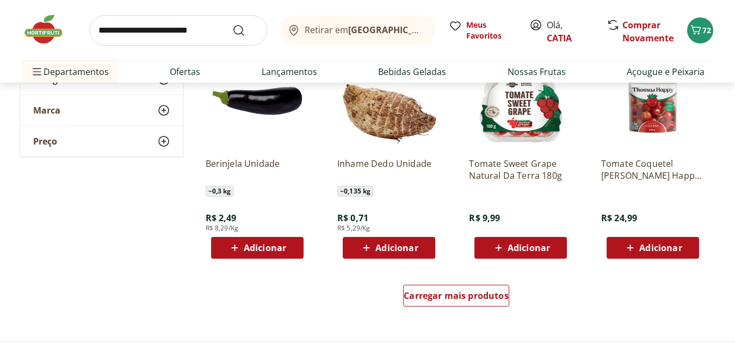
click at [278, 251] on span "Adicionar" at bounding box center [265, 248] width 42 height 9
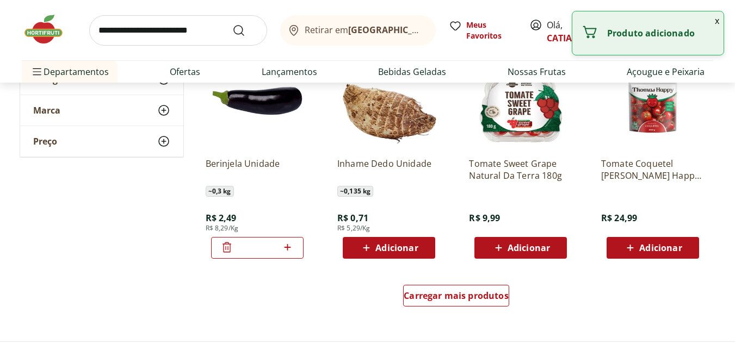
click at [291, 247] on icon at bounding box center [288, 247] width 14 height 13
type input "*"
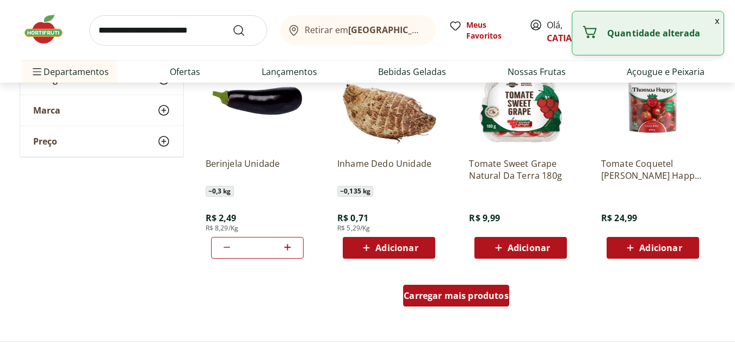
click at [417, 297] on span "Carregar mais produtos" at bounding box center [455, 295] width 105 height 9
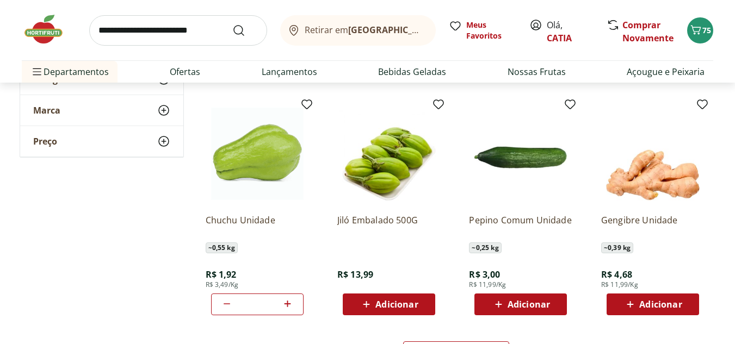
scroll to position [2012, 0]
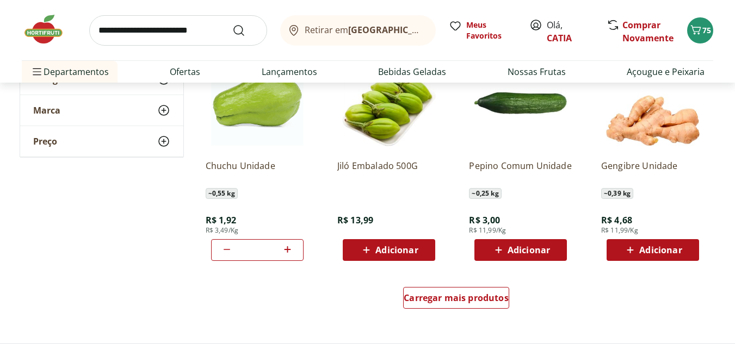
click at [648, 251] on span "Adicionar" at bounding box center [660, 250] width 42 height 9
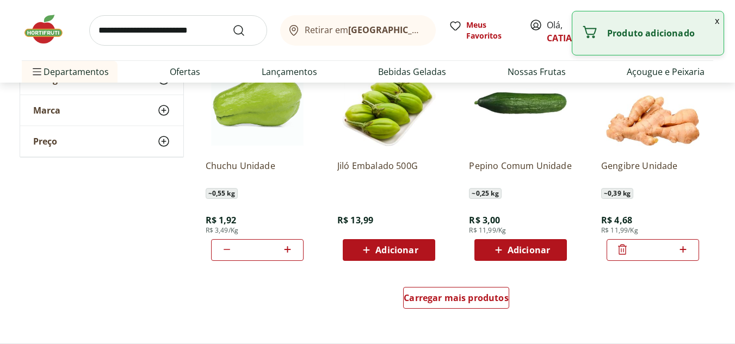
click at [487, 287] on div "Carregar mais produtos" at bounding box center [455, 300] width 527 height 52
click at [483, 291] on div "Carregar mais produtos" at bounding box center [456, 298] width 106 height 22
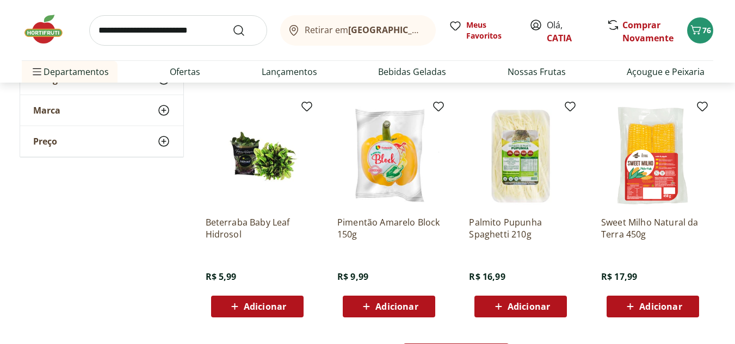
scroll to position [2719, 0]
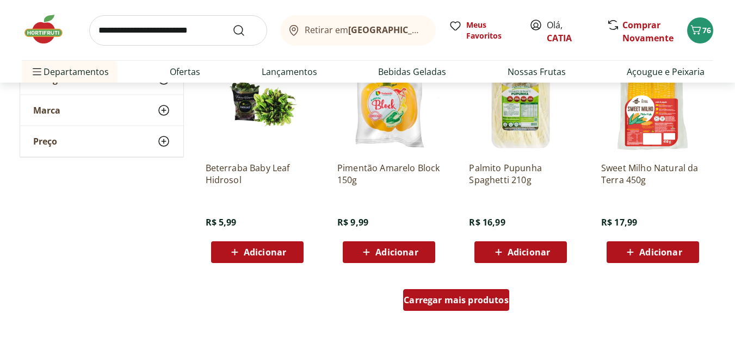
click at [455, 299] on span "Carregar mais produtos" at bounding box center [455, 300] width 105 height 9
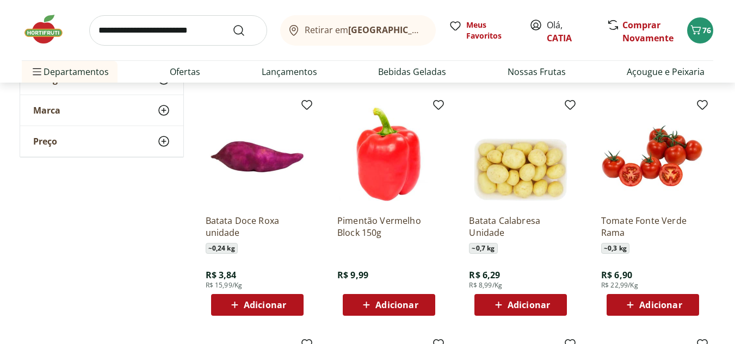
scroll to position [3154, 0]
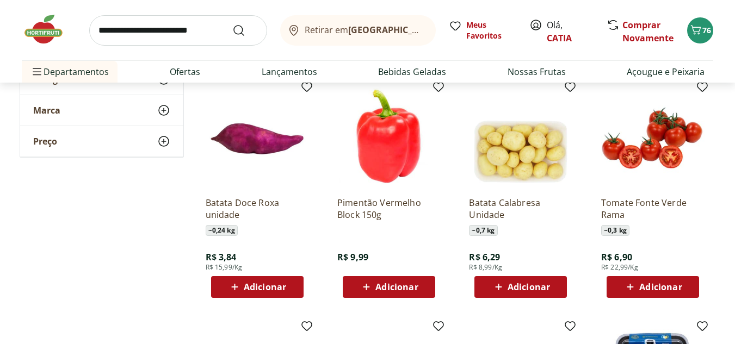
click at [249, 283] on span "Adicionar" at bounding box center [265, 287] width 42 height 9
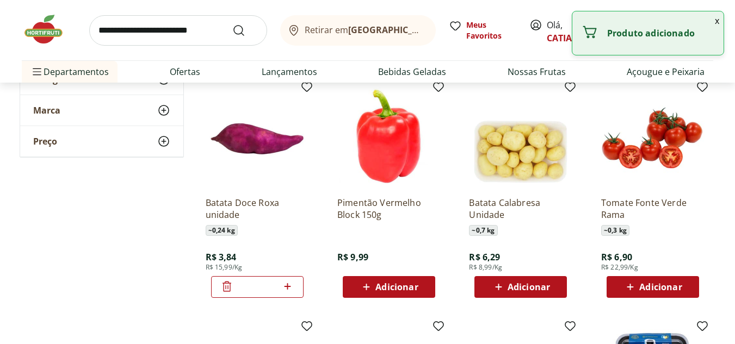
click at [285, 284] on icon at bounding box center [288, 286] width 14 height 13
type input "*"
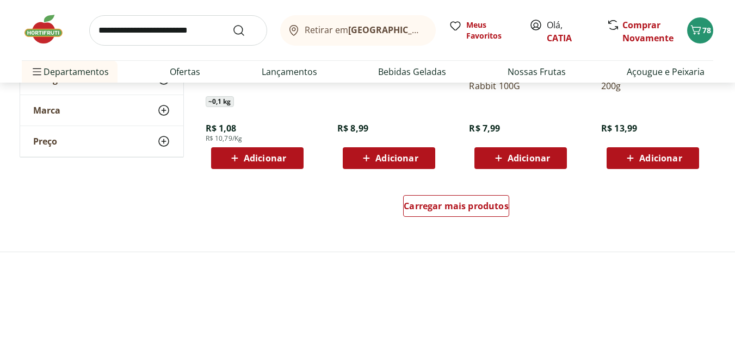
scroll to position [3534, 0]
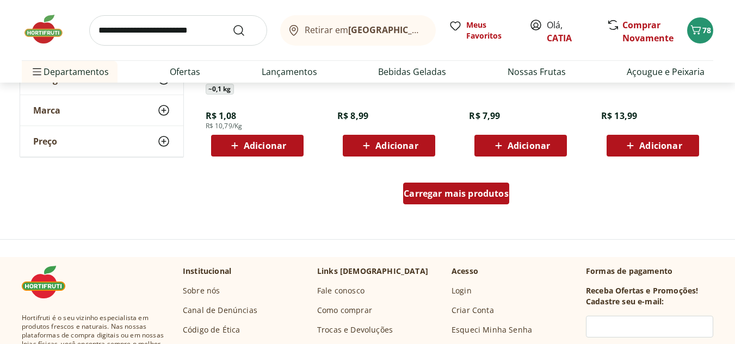
click at [462, 192] on span "Carregar mais produtos" at bounding box center [455, 193] width 105 height 9
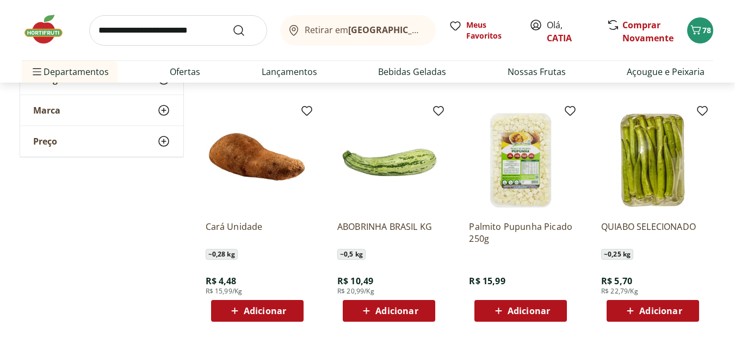
scroll to position [4132, 0]
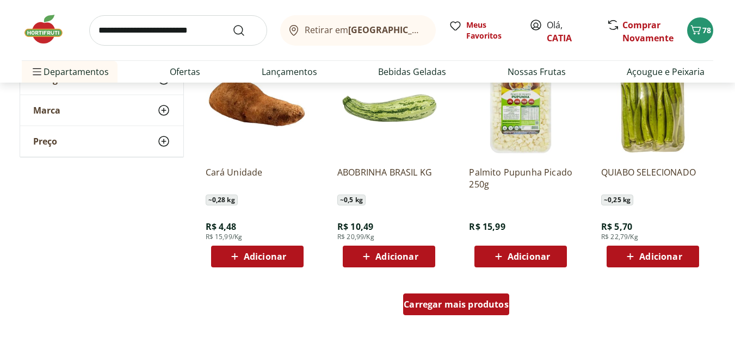
click at [465, 300] on span "Carregar mais produtos" at bounding box center [455, 304] width 105 height 9
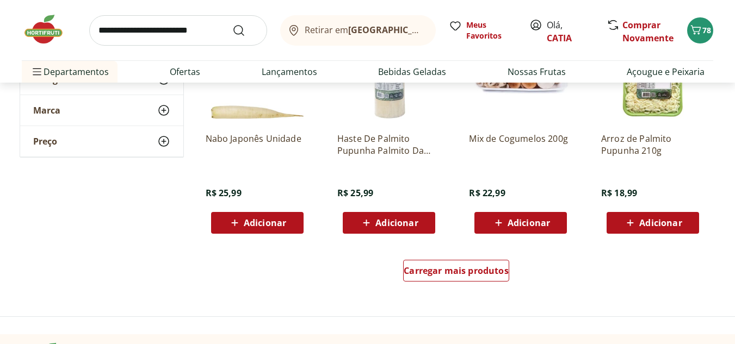
scroll to position [4894, 0]
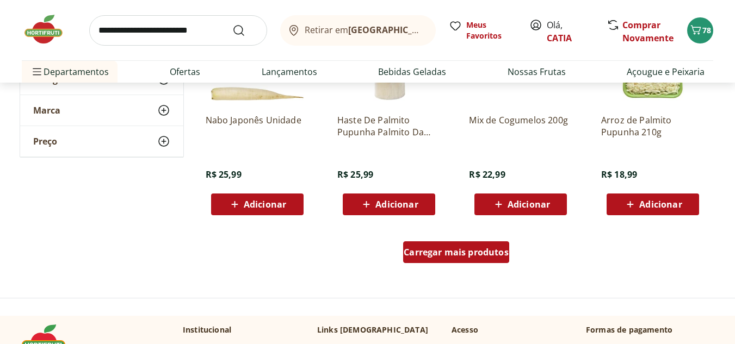
click at [465, 257] on span "Carregar mais produtos" at bounding box center [455, 252] width 105 height 9
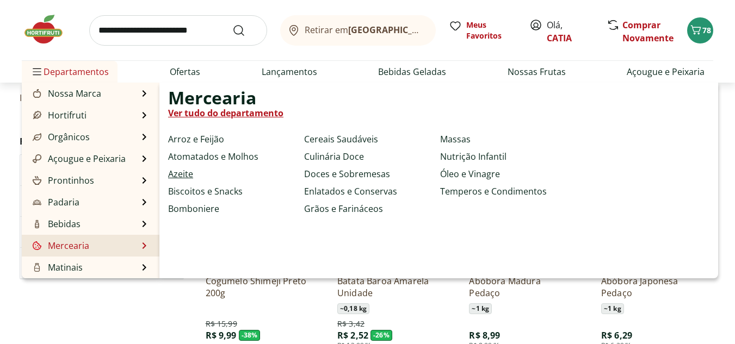
click at [179, 172] on link "Azeite" at bounding box center [180, 173] width 25 height 13
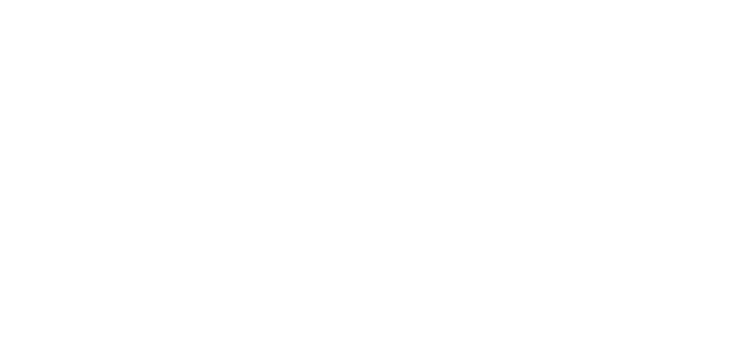
select select "**********"
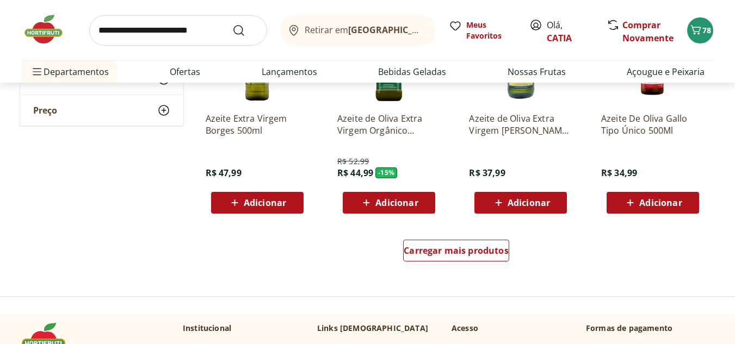
scroll to position [652, 0]
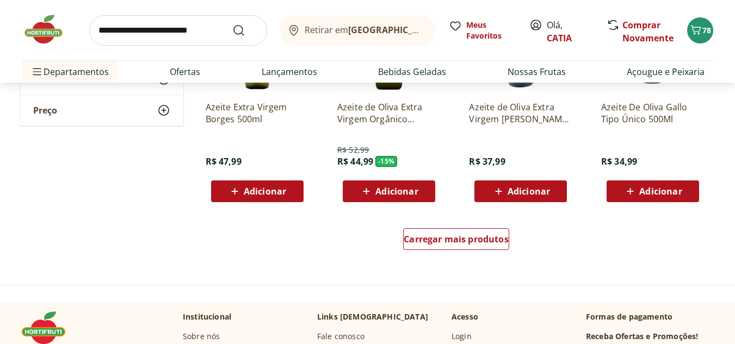
click at [282, 194] on span "Adicionar" at bounding box center [265, 191] width 42 height 9
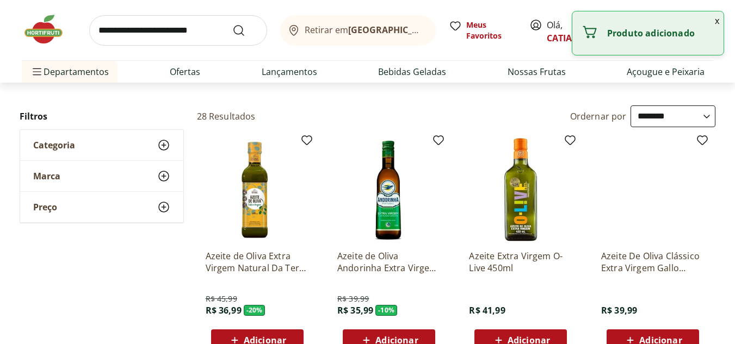
scroll to position [0, 0]
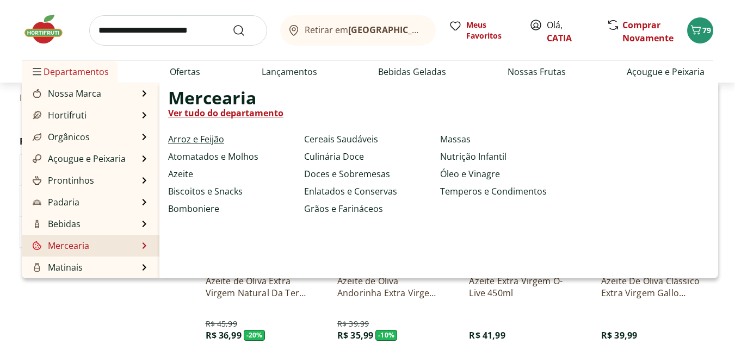
click at [212, 140] on link "Arroz e Feijão" at bounding box center [196, 139] width 56 height 13
select select "**********"
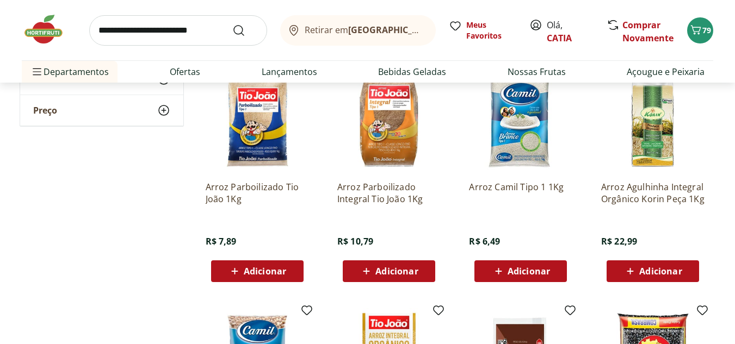
scroll to position [381, 0]
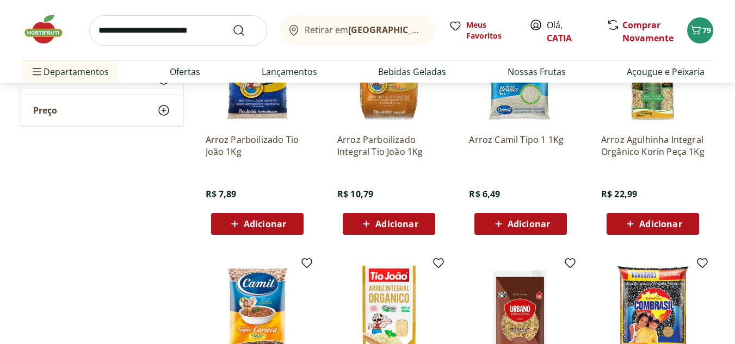
click at [379, 228] on span "Adicionar" at bounding box center [396, 224] width 42 height 9
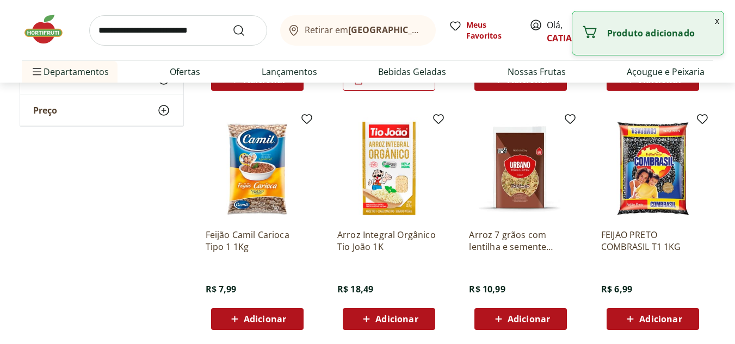
scroll to position [544, 0]
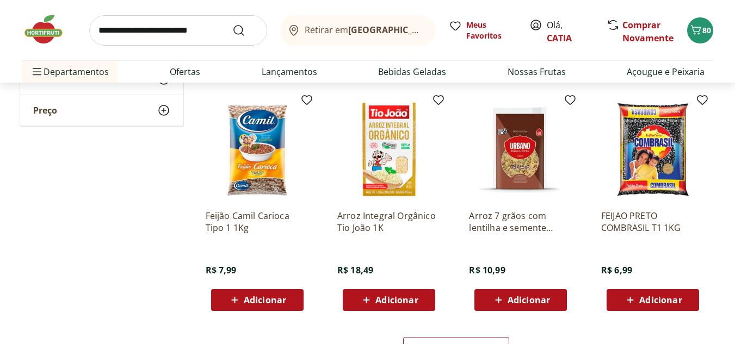
click at [493, 229] on p "Arroz 7 grãos com lentilha e semente girassol Urbano 500g" at bounding box center [520, 222] width 103 height 24
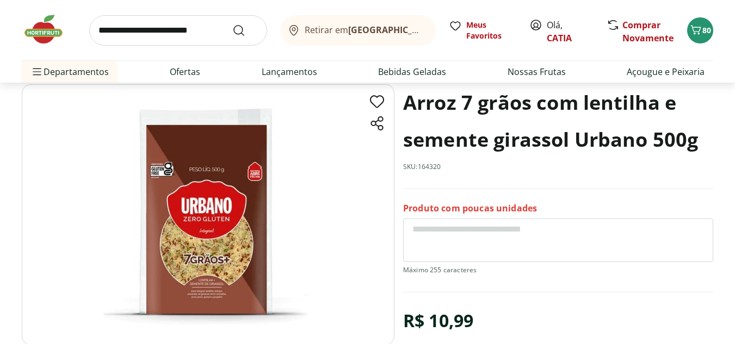
scroll to position [54, 0]
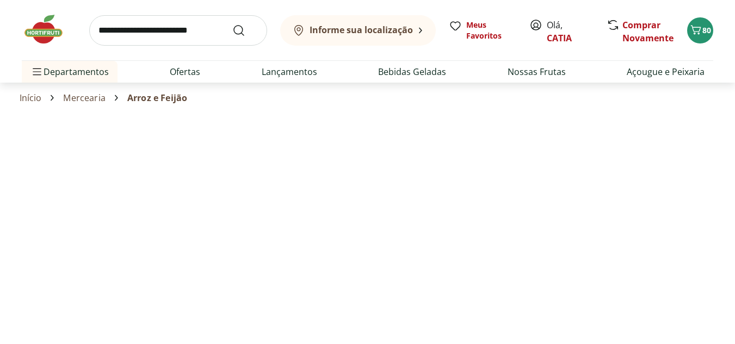
select select "**********"
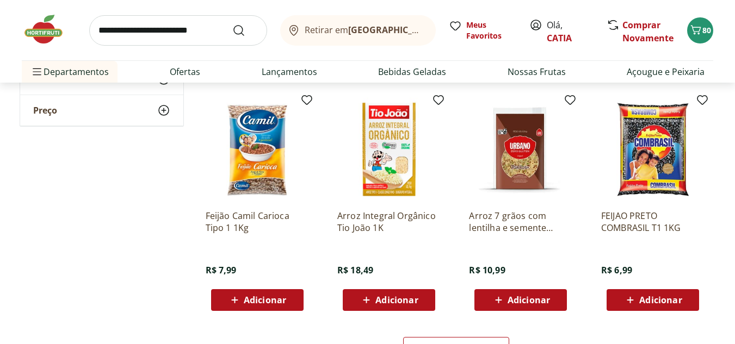
scroll to position [598, 0]
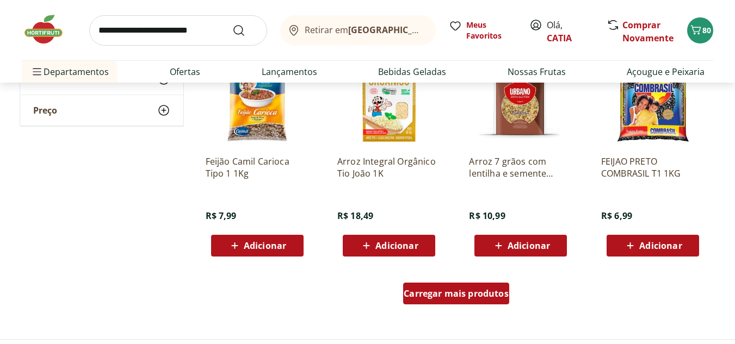
click at [496, 292] on span "Carregar mais produtos" at bounding box center [455, 293] width 105 height 9
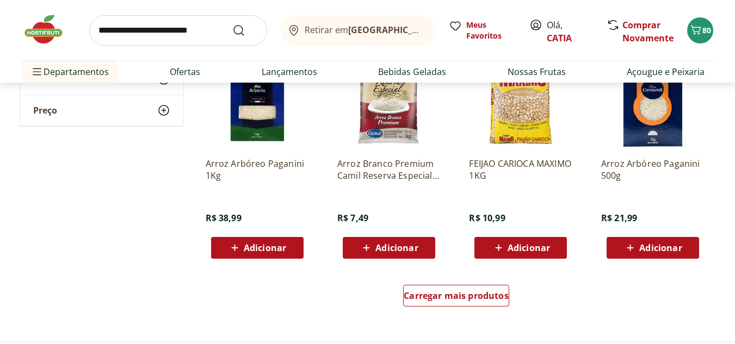
scroll to position [1359, 0]
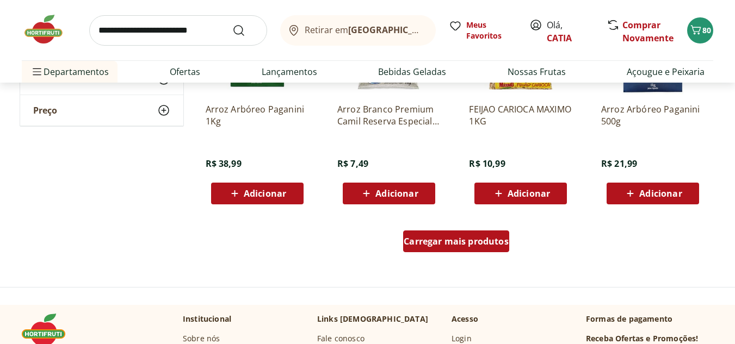
click at [471, 240] on span "Carregar mais produtos" at bounding box center [455, 241] width 105 height 9
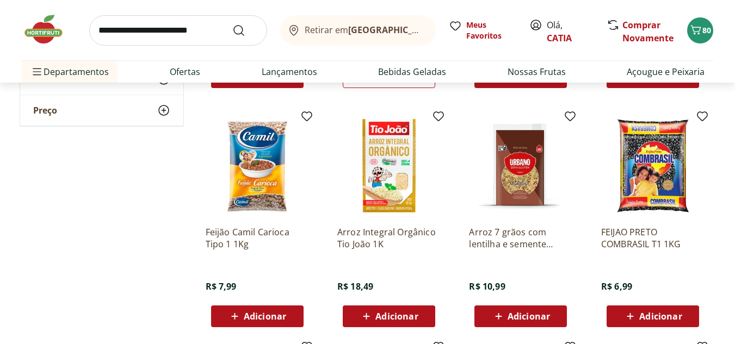
scroll to position [544, 0]
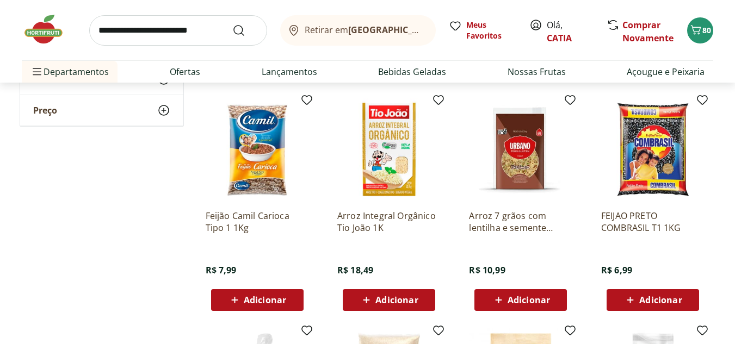
click at [515, 294] on span "Adicionar" at bounding box center [521, 300] width 58 height 13
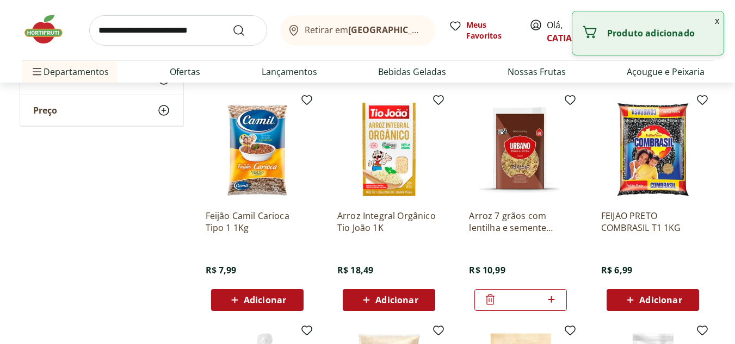
click at [551, 304] on icon at bounding box center [551, 299] width 14 height 13
type input "*"
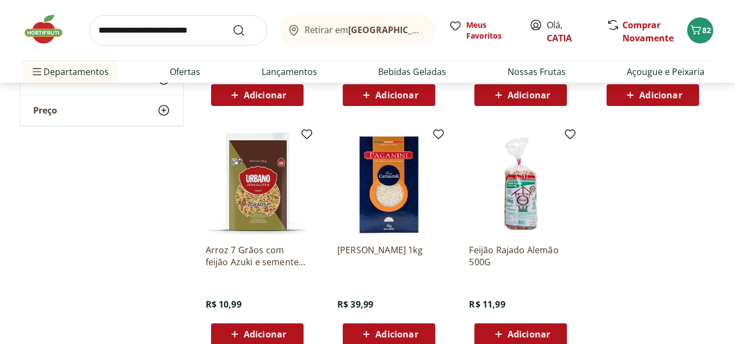
scroll to position [1903, 0]
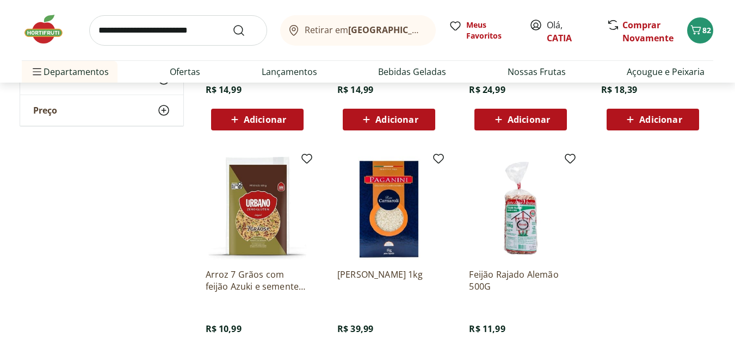
click at [189, 34] on input "search" at bounding box center [178, 30] width 178 height 30
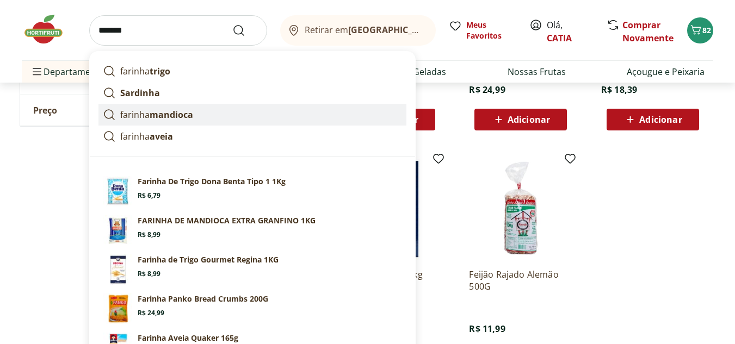
click at [182, 115] on strong "mandioca" at bounding box center [171, 115] width 43 height 12
type input "**********"
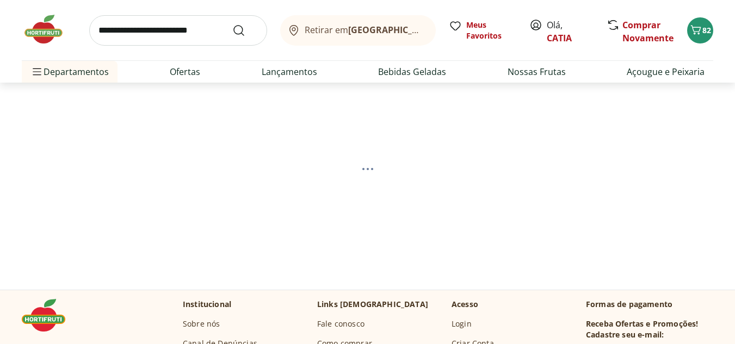
select select "**********"
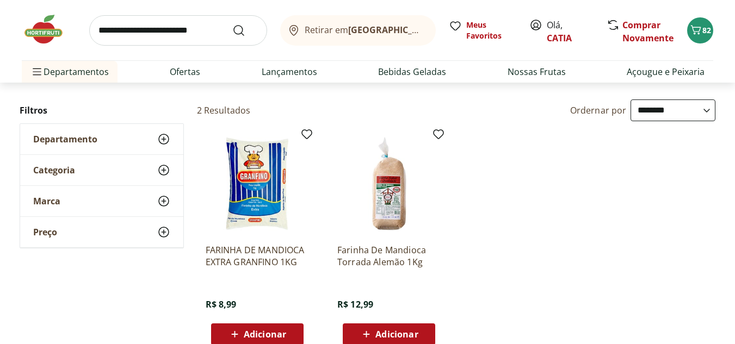
scroll to position [54, 0]
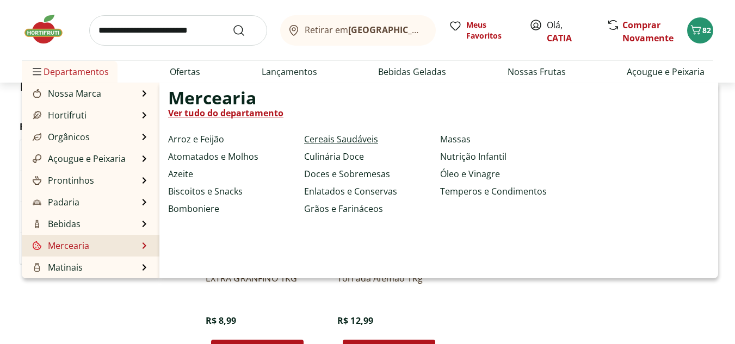
click at [336, 139] on link "Cereais Saudáveis" at bounding box center [341, 139] width 74 height 13
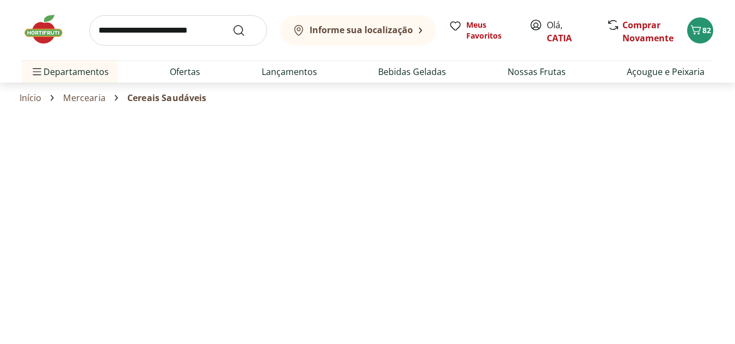
select select "**********"
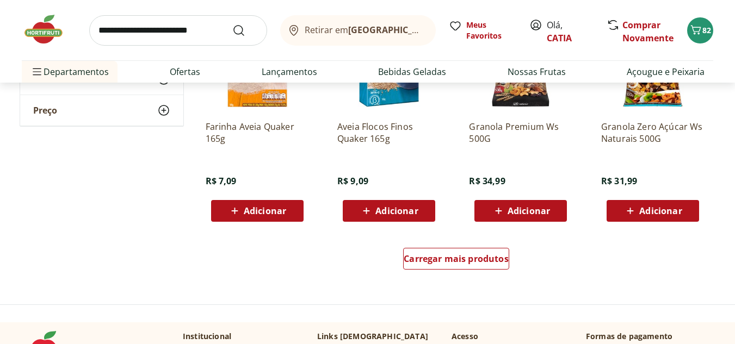
scroll to position [652, 0]
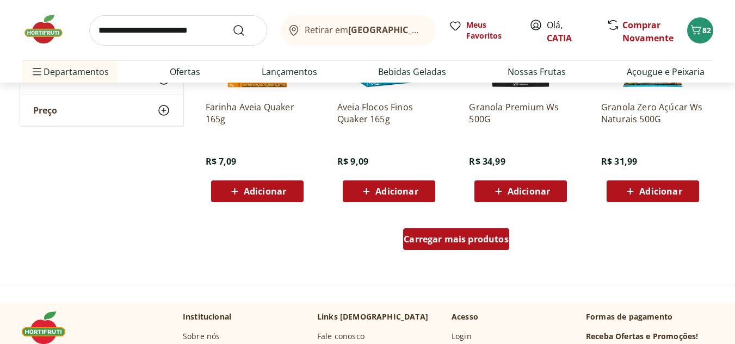
click at [425, 239] on span "Carregar mais produtos" at bounding box center [455, 239] width 105 height 9
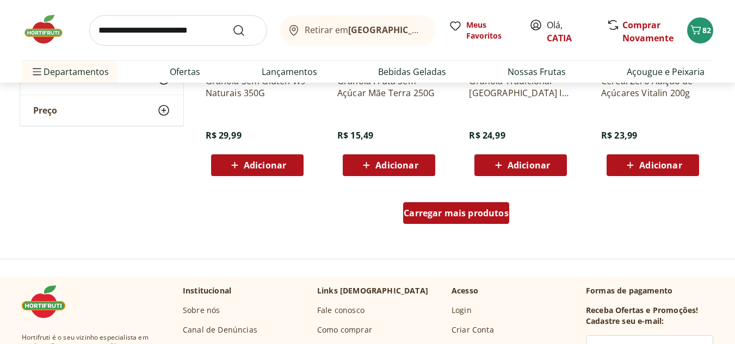
scroll to position [1414, 0]
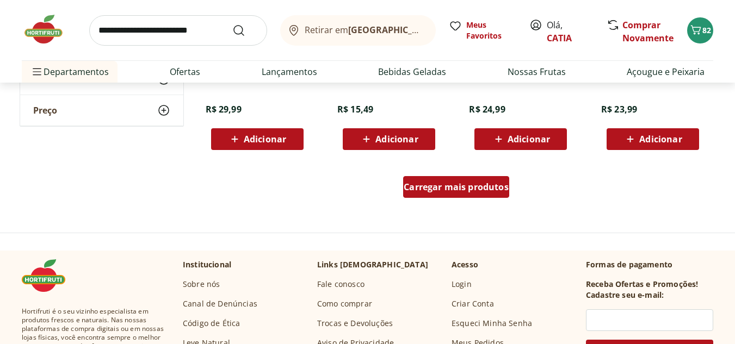
click at [458, 191] on span "Carregar mais produtos" at bounding box center [455, 187] width 105 height 9
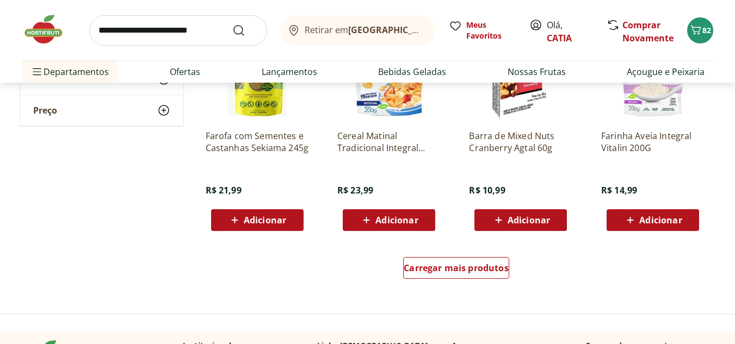
scroll to position [2066, 0]
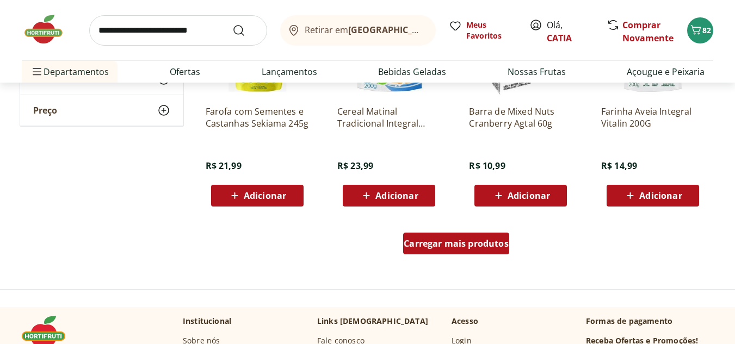
click at [453, 242] on span "Carregar mais produtos" at bounding box center [455, 243] width 105 height 9
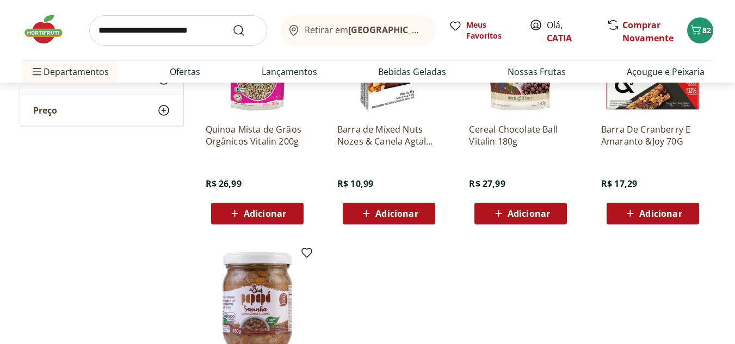
scroll to position [2501, 0]
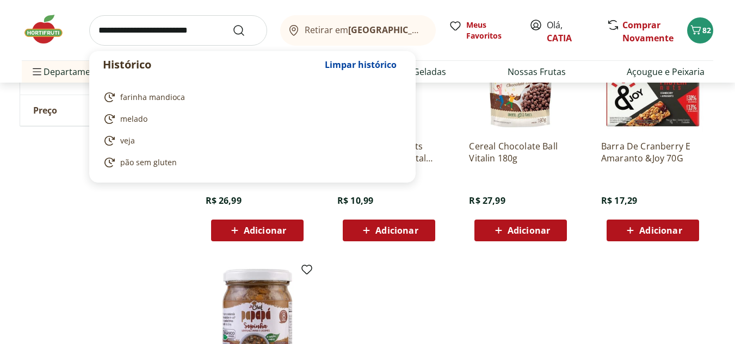
click at [218, 39] on input "search" at bounding box center [178, 30] width 178 height 30
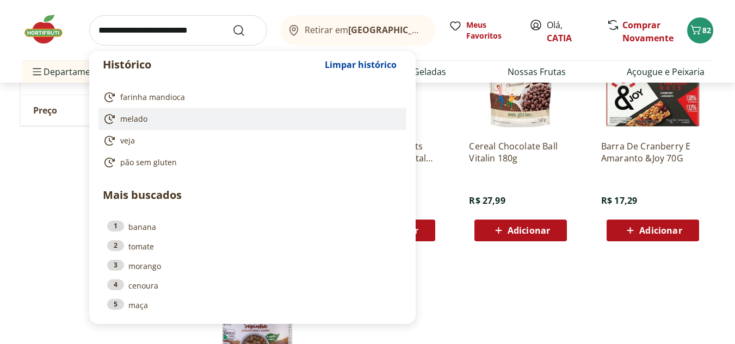
click at [162, 116] on link "melado" at bounding box center [250, 119] width 295 height 13
type input "******"
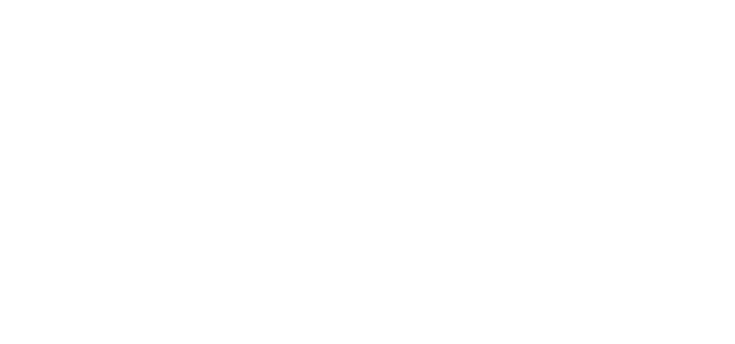
select select "**********"
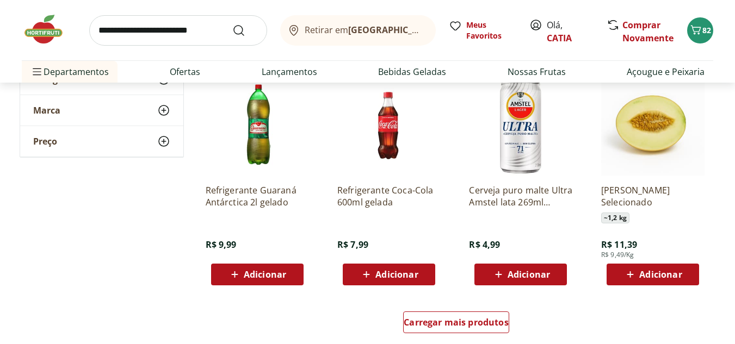
scroll to position [598, 0]
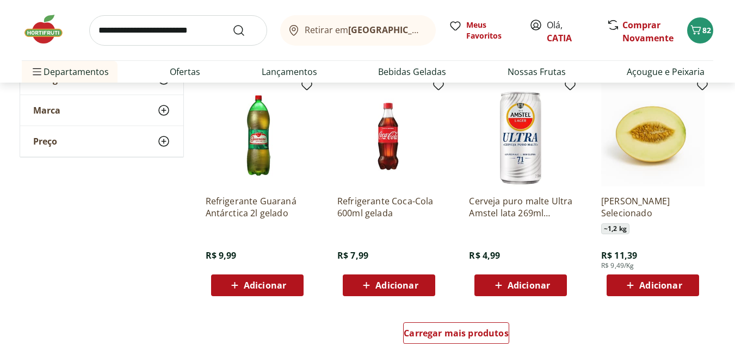
click at [152, 34] on input "search" at bounding box center [178, 30] width 178 height 30
type input "**********"
click at [232, 24] on button "Submit Search" at bounding box center [245, 30] width 26 height 13
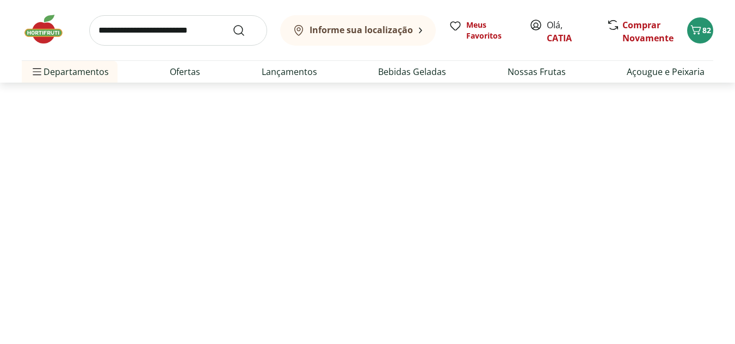
select select "**********"
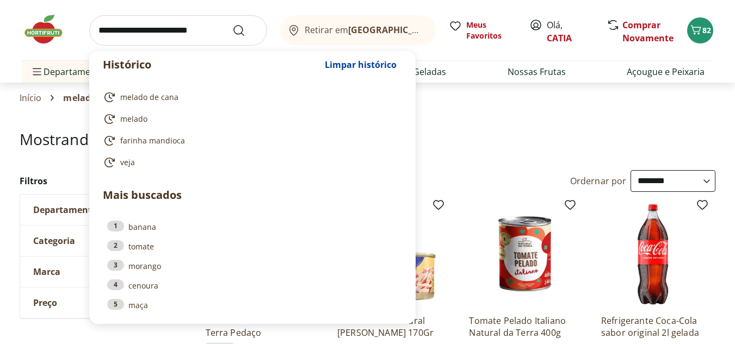
click at [175, 39] on input "search" at bounding box center [178, 30] width 178 height 30
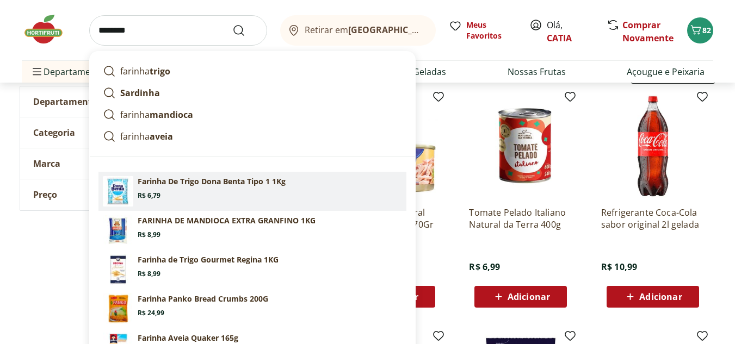
scroll to position [54, 0]
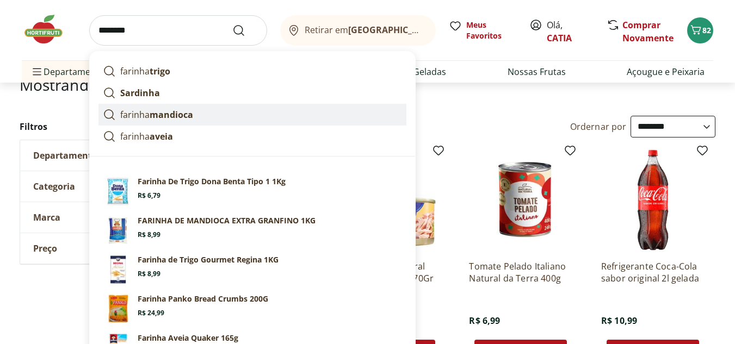
click at [185, 115] on strong "mandioca" at bounding box center [171, 115] width 43 height 12
type input "**********"
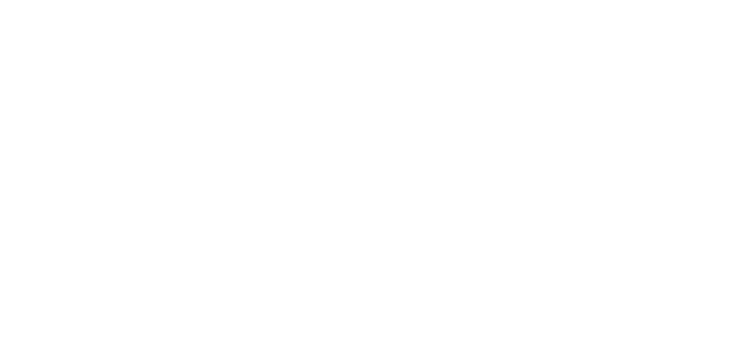
select select "**********"
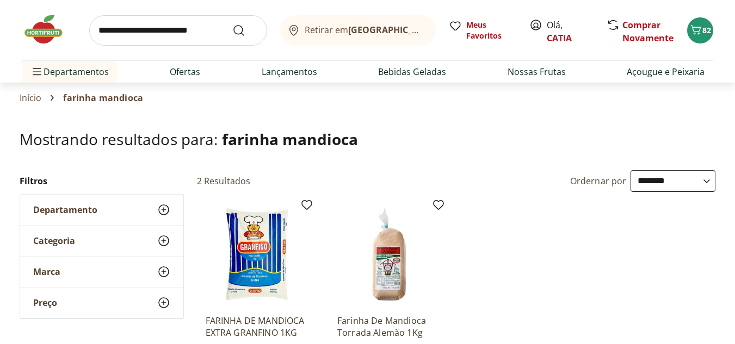
scroll to position [109, 0]
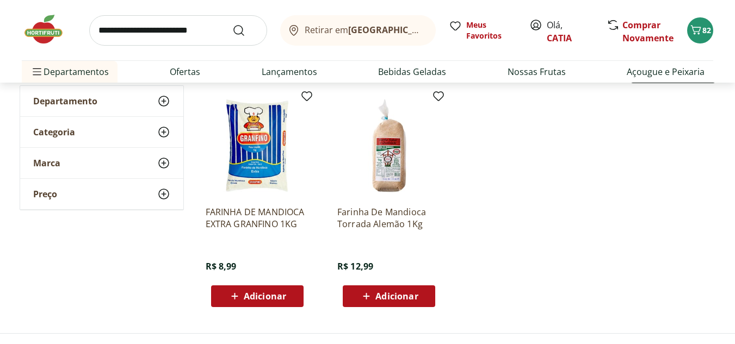
click at [384, 295] on span "Adicionar" at bounding box center [396, 296] width 42 height 9
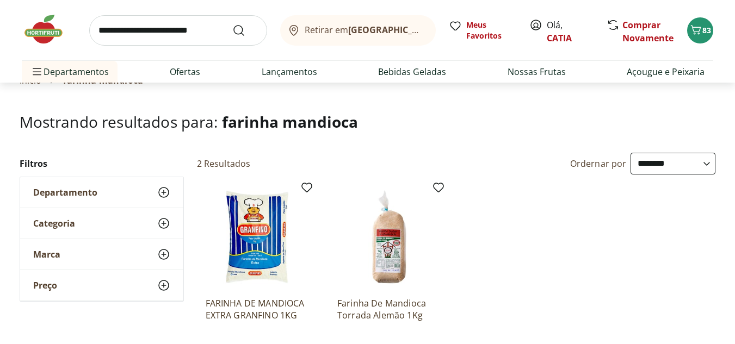
scroll to position [0, 0]
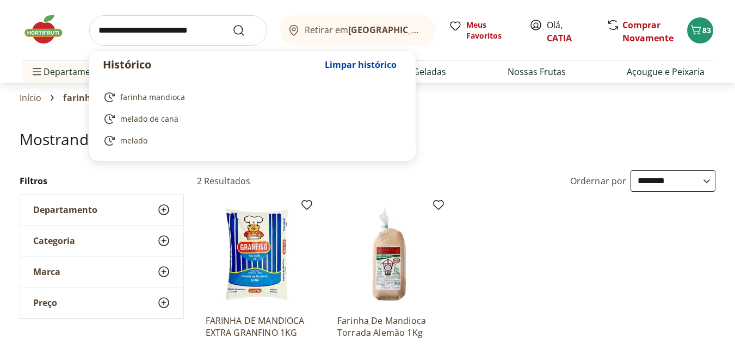
click at [206, 25] on input "search" at bounding box center [178, 30] width 178 height 30
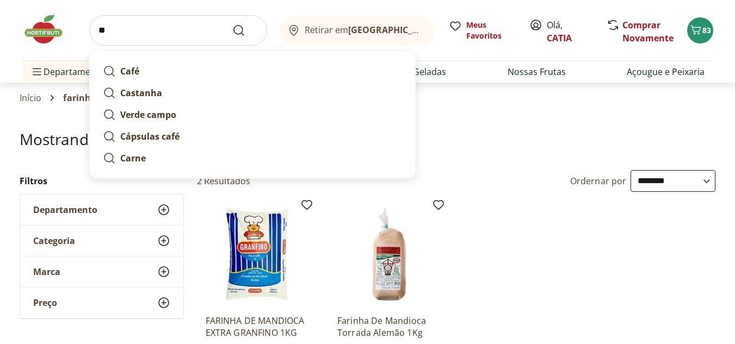
type input "*"
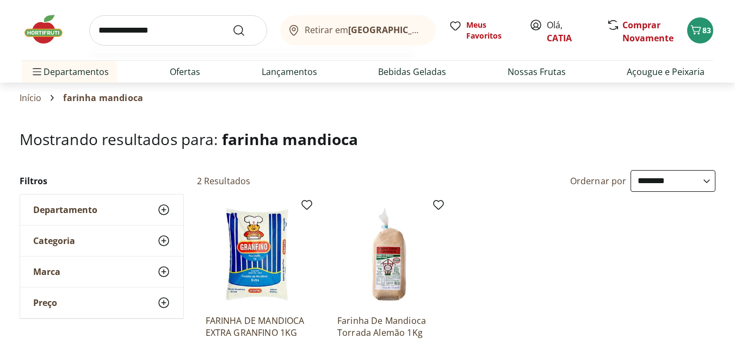
type input "**********"
click at [232, 24] on button "Submit Search" at bounding box center [245, 30] width 26 height 13
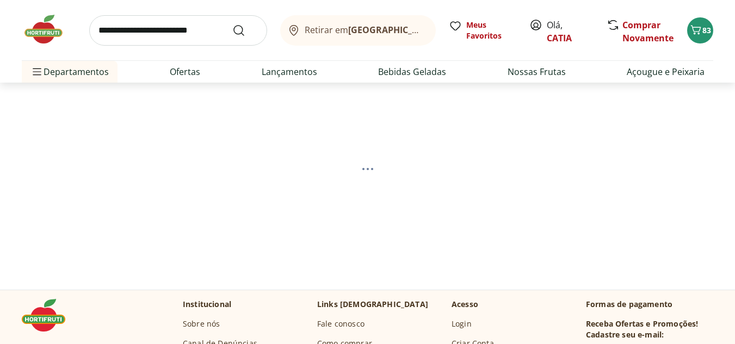
select select "**********"
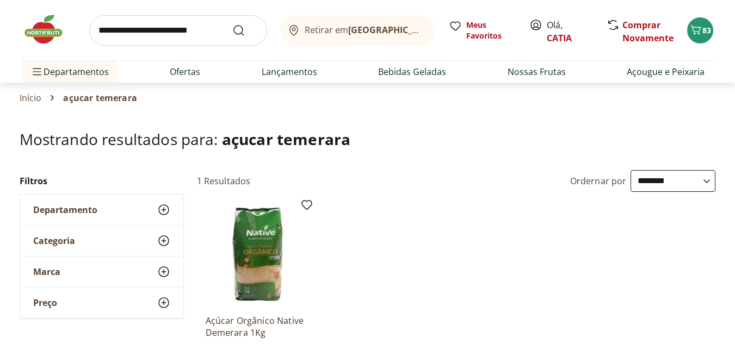
click at [213, 38] on input "search" at bounding box center [178, 30] width 178 height 30
type input "**********"
click at [232, 24] on button "Submit Search" at bounding box center [245, 30] width 26 height 13
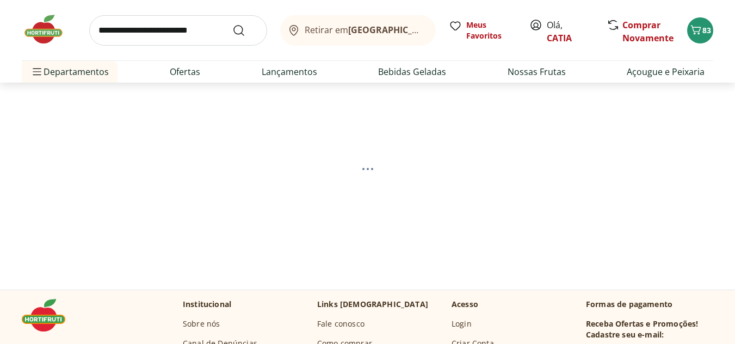
select select "**********"
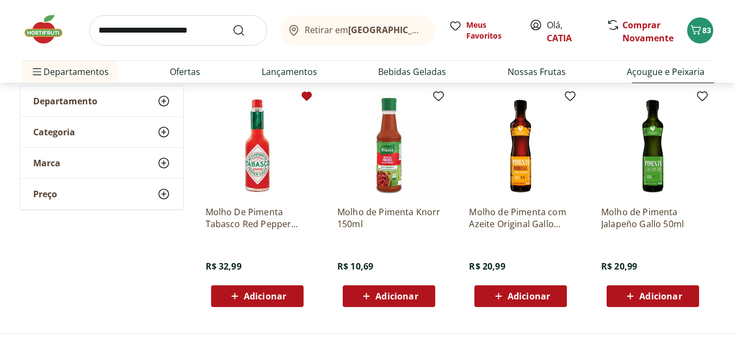
scroll to position [54, 0]
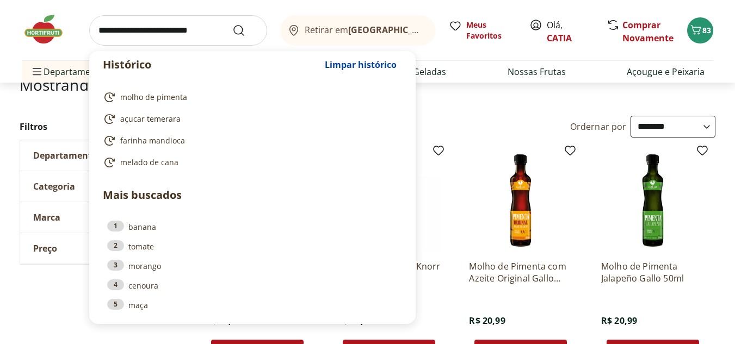
click at [214, 28] on input "search" at bounding box center [178, 30] width 178 height 30
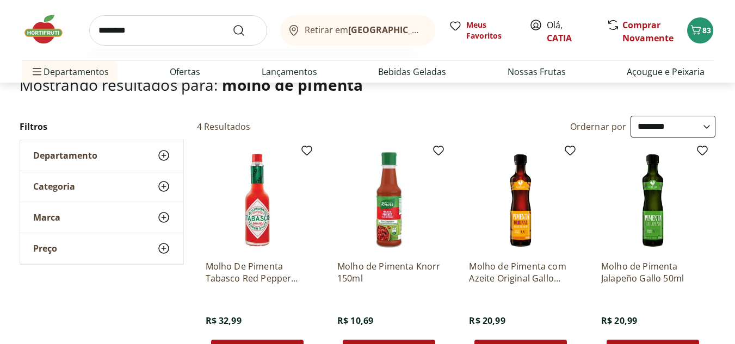
type input "********"
click at [232, 24] on button "Submit Search" at bounding box center [245, 30] width 26 height 13
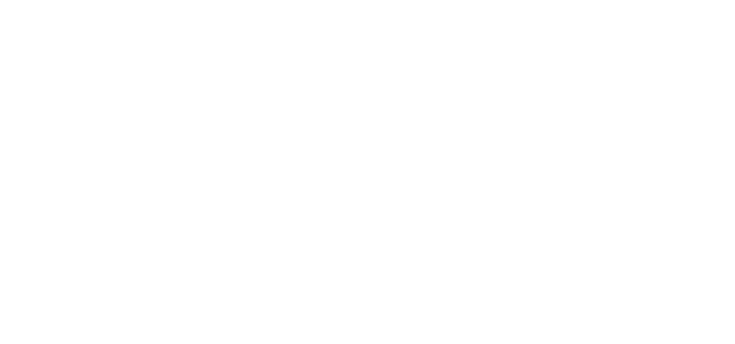
select select "**********"
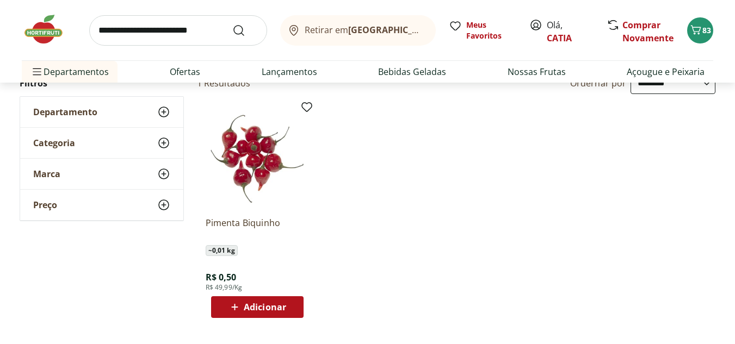
scroll to position [109, 0]
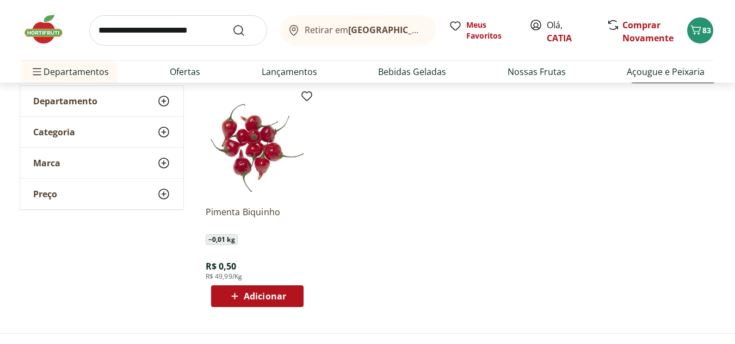
click at [257, 292] on span "Adicionar" at bounding box center [265, 296] width 42 height 9
click at [281, 295] on icon at bounding box center [288, 295] width 14 height 13
type input "*"
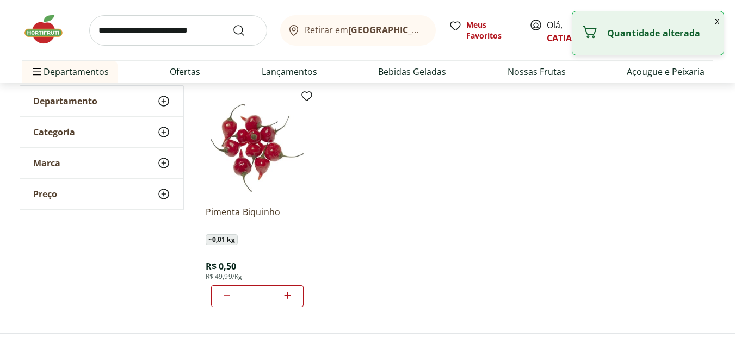
click at [278, 294] on input "*" at bounding box center [257, 296] width 48 height 12
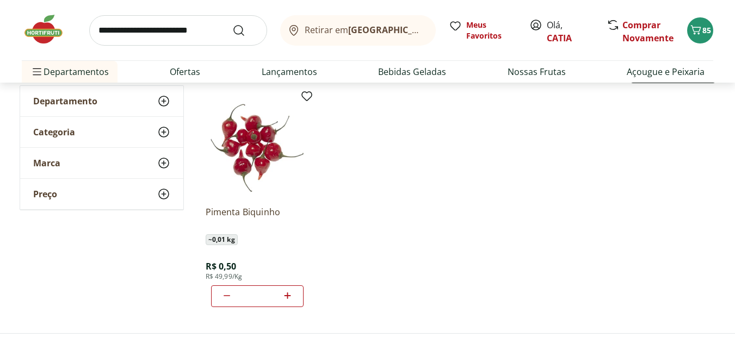
type input "**"
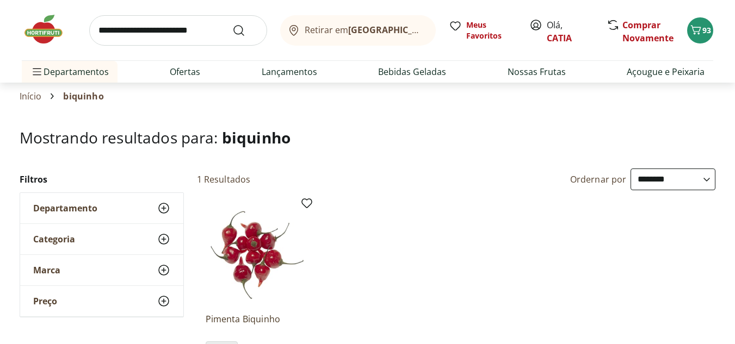
scroll to position [0, 0]
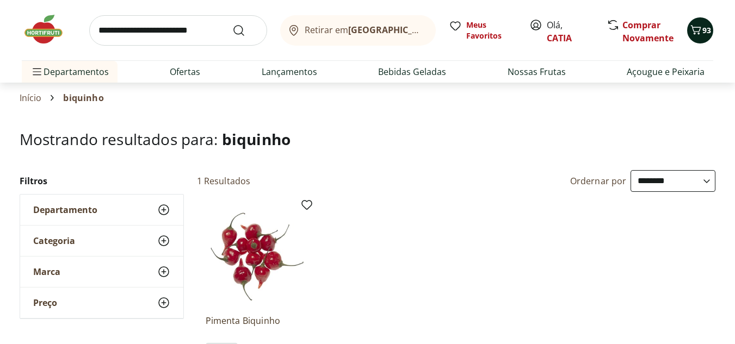
click at [699, 31] on header "Retirar em [GEOGRAPHIC_DATA]/RJ Olá, CATIA 93 Retirar em [GEOGRAPHIC_DATA]/RJ M…" at bounding box center [367, 41] width 735 height 83
click at [701, 34] on icon "Carrinho" at bounding box center [695, 29] width 13 height 13
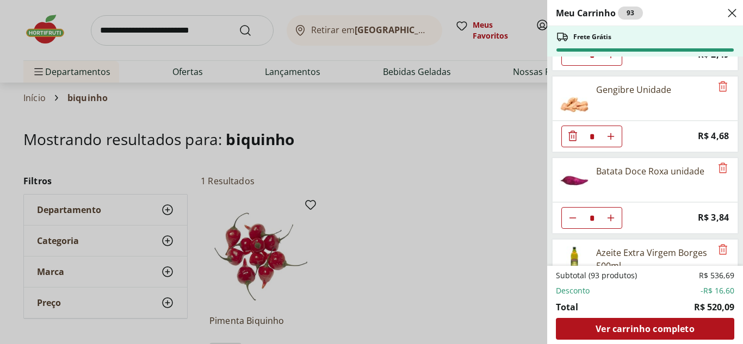
scroll to position [1073, 0]
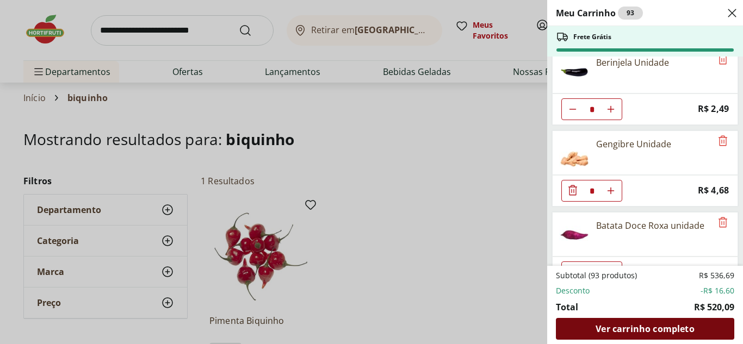
click at [579, 326] on div "Ver carrinho completo" at bounding box center [645, 329] width 178 height 22
